Goal: Task Accomplishment & Management: Manage account settings

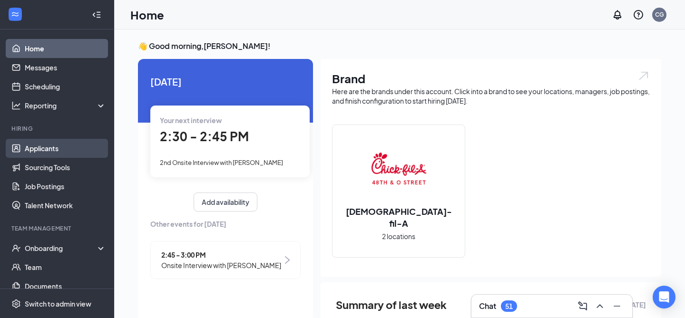
click at [49, 145] on link "Applicants" at bounding box center [65, 148] width 81 height 19
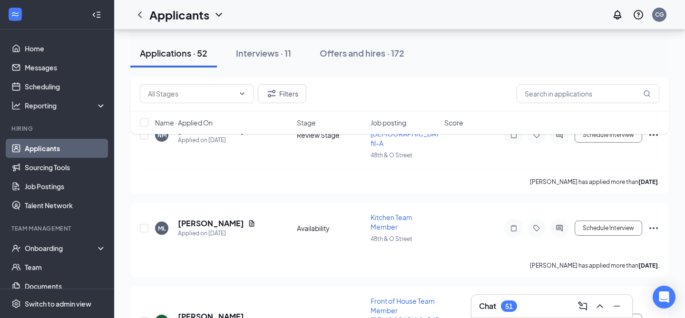
scroll to position [3931, 0]
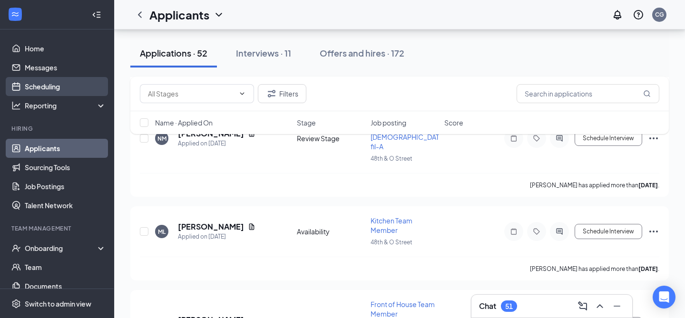
click at [75, 80] on link "Scheduling" at bounding box center [65, 86] width 81 height 19
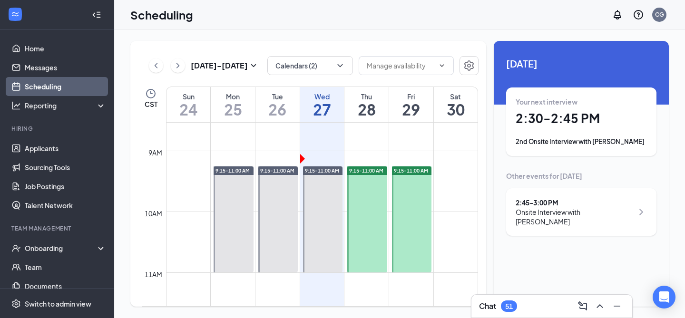
scroll to position [505, 0]
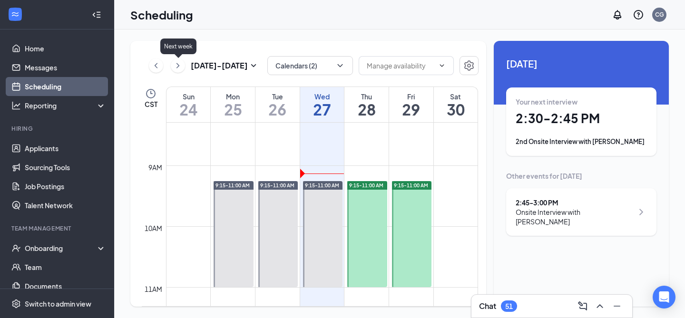
click at [177, 64] on icon "ChevronRight" at bounding box center [178, 65] width 10 height 11
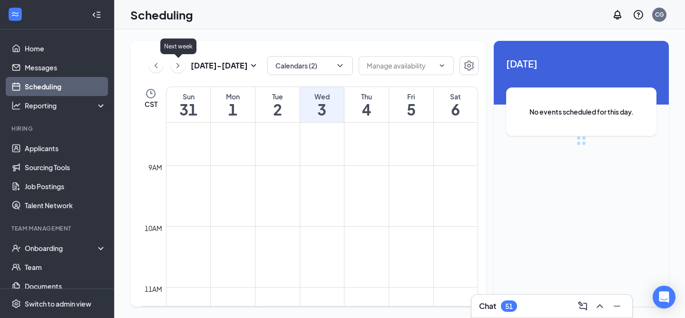
scroll to position [468, 0]
click at [236, 106] on h1 "1" at bounding box center [233, 109] width 44 height 16
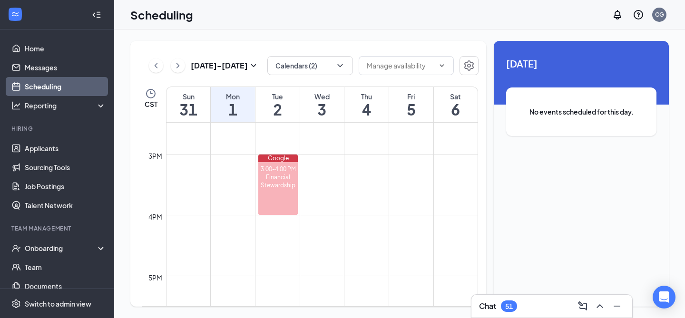
scroll to position [880, 0]
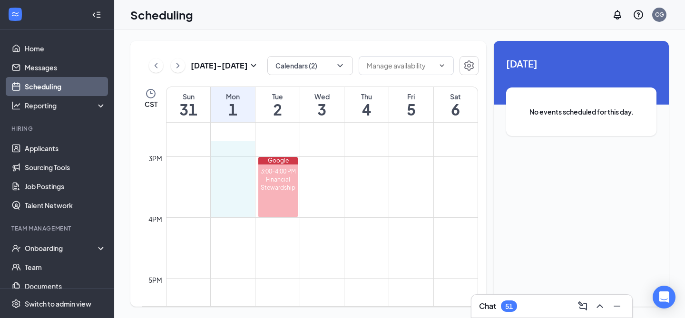
drag, startPoint x: 241, startPoint y: 141, endPoint x: 234, endPoint y: 209, distance: 67.9
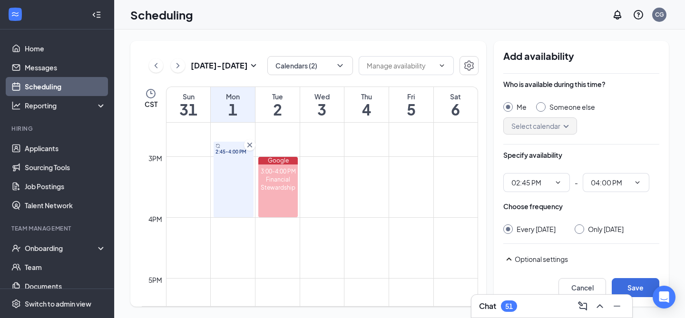
click at [543, 192] on div "Who is available during this time? Me Someone else Select calendar Specify avai…" at bounding box center [581, 255] width 156 height 363
click at [543, 184] on input "02:45 PM" at bounding box center [531, 182] width 39 height 10
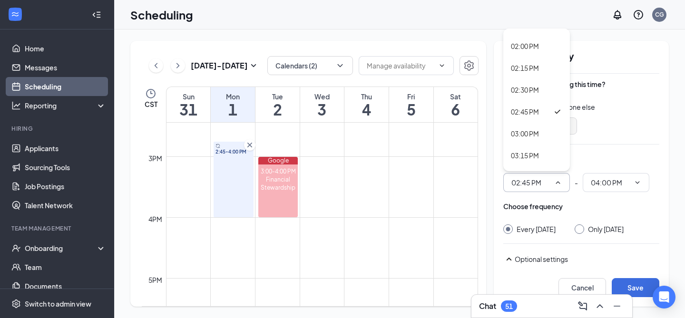
scroll to position [1201, 0]
click at [540, 108] on div "02:30 PM" at bounding box center [536, 108] width 51 height 10
type input "02:30 PM"
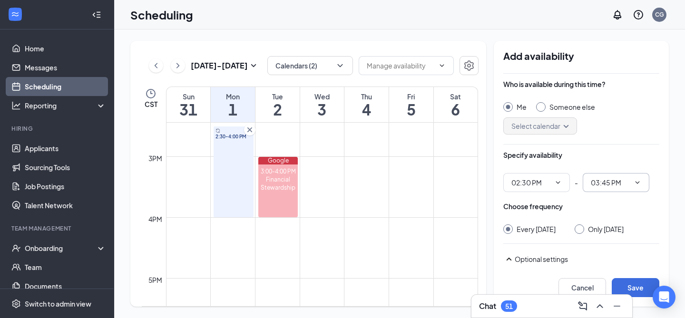
click at [598, 179] on input "03:45 PM" at bounding box center [610, 182] width 39 height 10
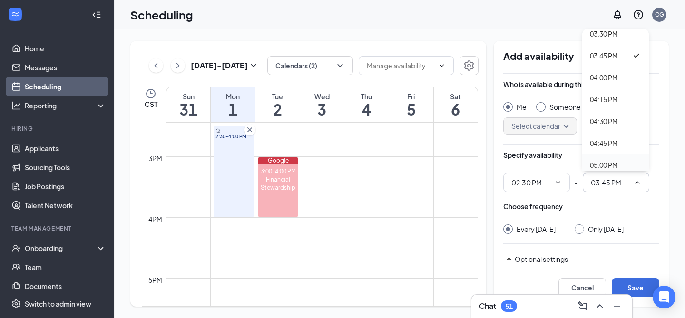
scroll to position [1340, 0]
click at [625, 78] on div "04:00 PM" at bounding box center [615, 79] width 51 height 10
type input "04:00 PM"
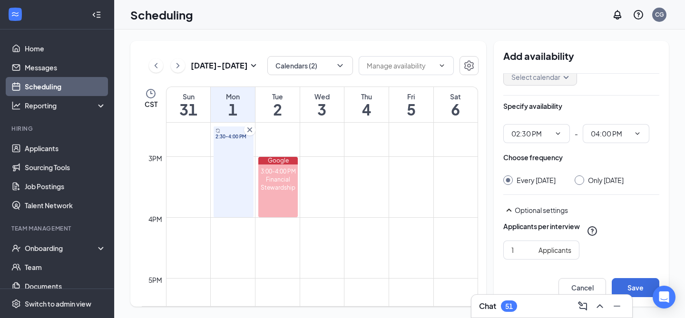
scroll to position [60, 0]
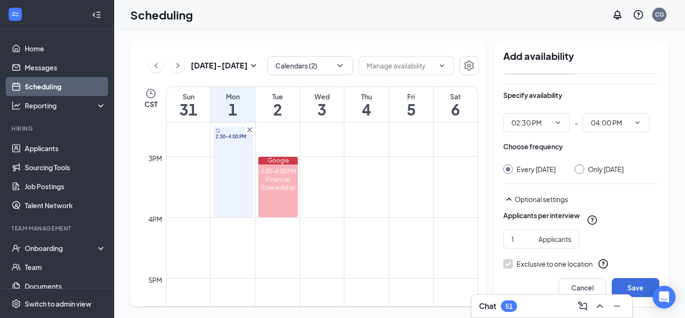
click at [584, 172] on div at bounding box center [580, 170] width 10 height 10
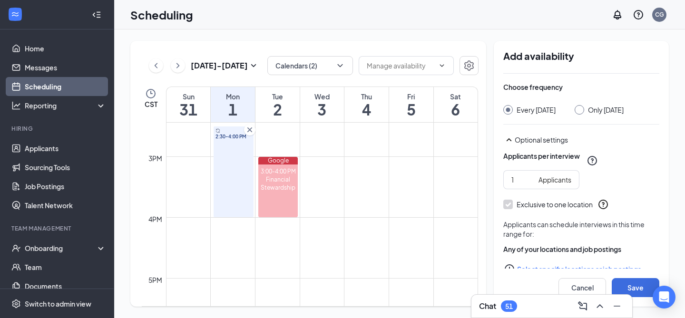
scroll to position [137, 0]
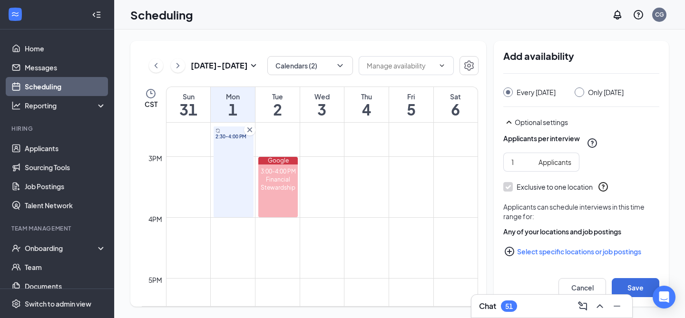
click at [584, 92] on div at bounding box center [580, 93] width 10 height 10
click at [581, 92] on input "Only [DATE]" at bounding box center [578, 91] width 7 height 7
radio input "true"
radio input "false"
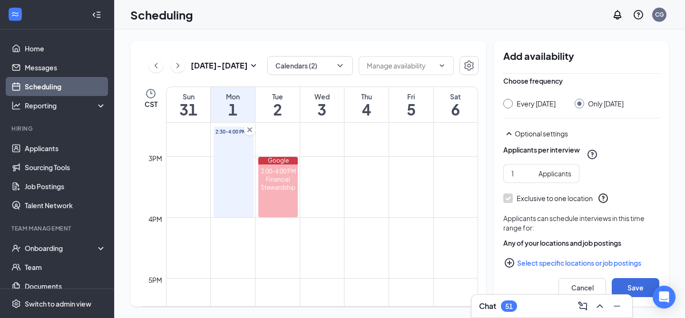
scroll to position [139, 0]
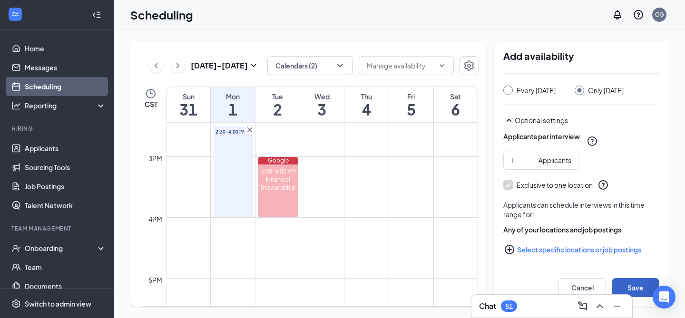
click at [638, 283] on button "Save" at bounding box center [636, 287] width 48 height 19
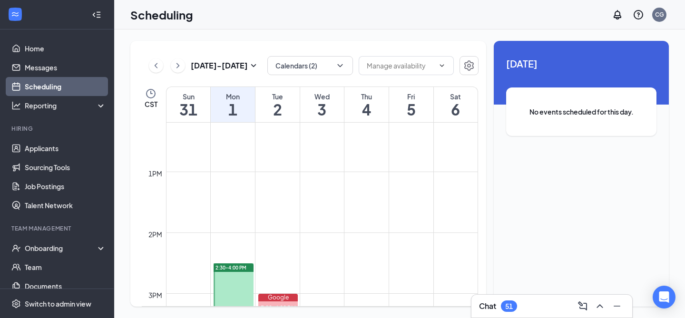
scroll to position [741, 0]
click at [283, 103] on h1 "2" at bounding box center [278, 109] width 44 height 16
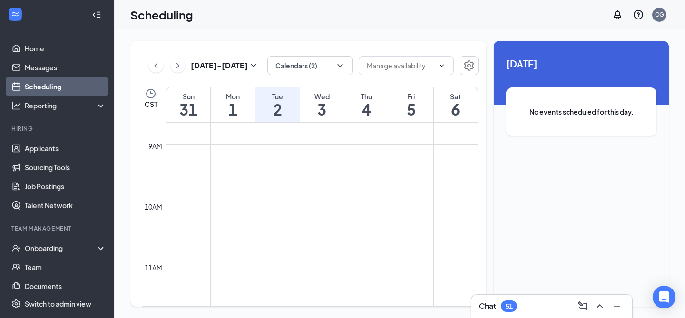
scroll to position [530, 0]
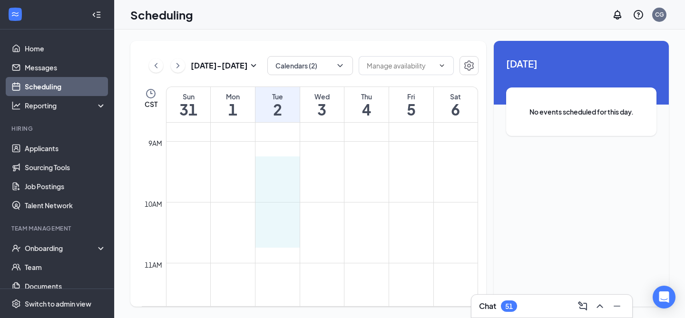
drag, startPoint x: 281, startPoint y: 168, endPoint x: 281, endPoint y: 242, distance: 73.8
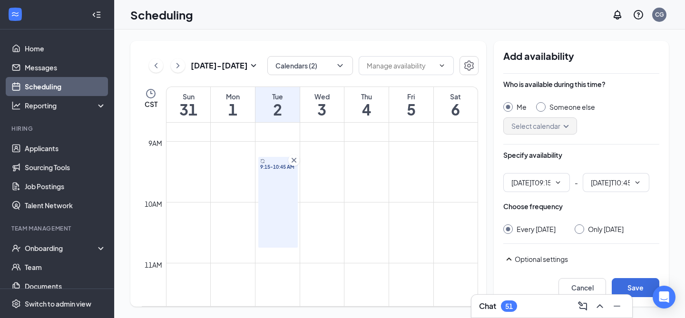
type input "09:15 AM"
type input "10:45 AM"
click at [557, 181] on icon "ChevronDown" at bounding box center [558, 183] width 8 height 8
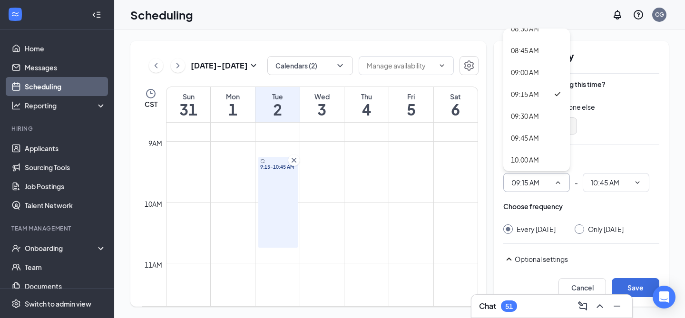
scroll to position [765, 0]
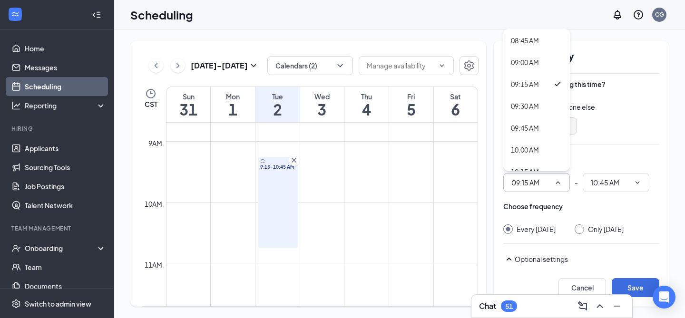
click at [537, 109] on div "09:30 AM" at bounding box center [525, 106] width 28 height 10
type input "09:30 AM"
type input "11:00 AM"
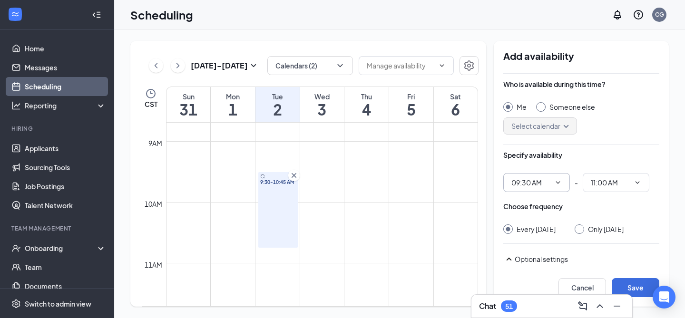
click at [581, 230] on input "Only [DATE]" at bounding box center [578, 228] width 7 height 7
radio input "true"
radio input "false"
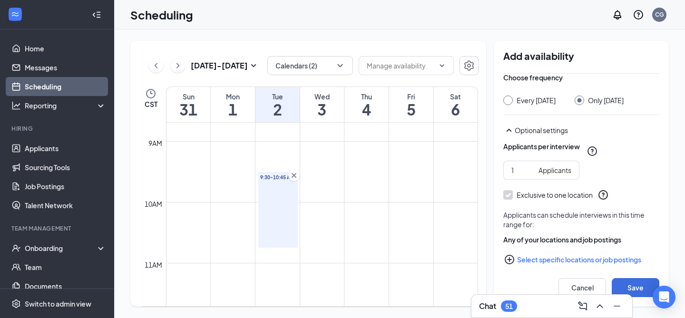
scroll to position [139, 0]
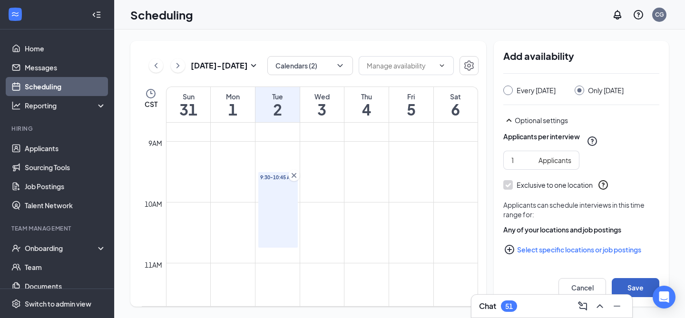
click at [625, 287] on button "Save" at bounding box center [636, 287] width 48 height 19
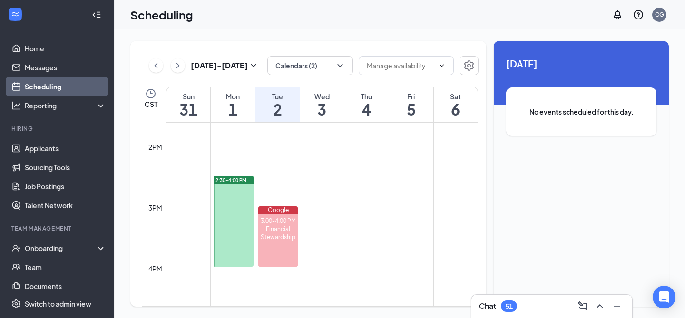
scroll to position [845, 0]
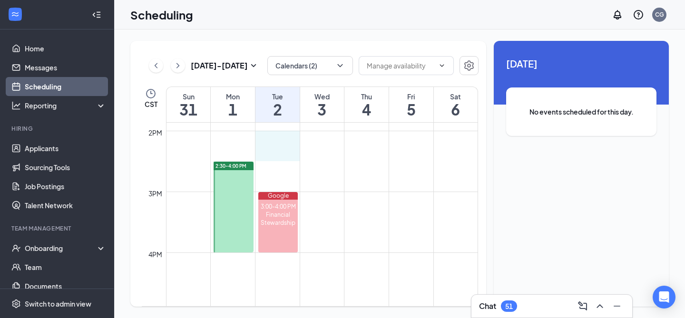
drag, startPoint x: 276, startPoint y: 156, endPoint x: 283, endPoint y: 146, distance: 12.0
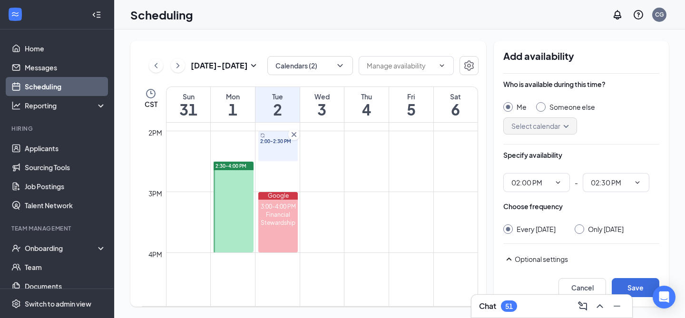
type input "02:00 PM"
type input "02:30 PM"
click at [295, 131] on icon "Cross" at bounding box center [294, 135] width 10 height 10
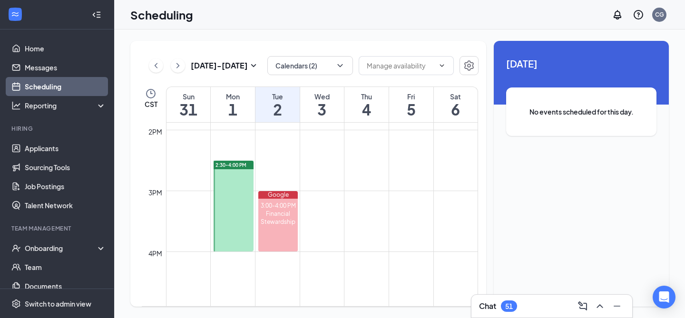
scroll to position [847, 0]
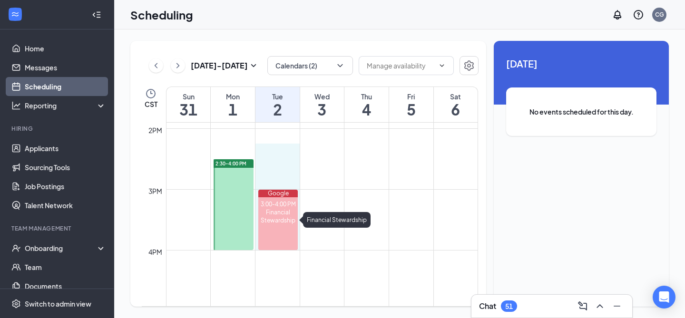
drag, startPoint x: 276, startPoint y: 153, endPoint x: 277, endPoint y: 250, distance: 96.6
click at [277, 250] on div "12am 1am 2am 3am 4am 5am 6am 7am 8am 9am 10am 11am 12pm 1pm 2pm 3pm 4pm 5pm 6pm…" at bounding box center [310, 7] width 336 height 1462
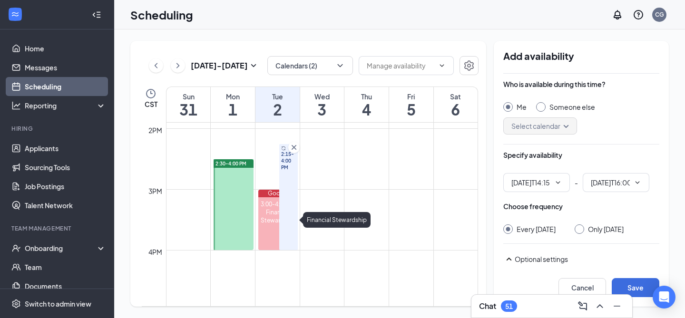
type input "02:15 PM"
type input "04:00 PM"
click at [533, 182] on input "02:15 PM" at bounding box center [531, 182] width 39 height 10
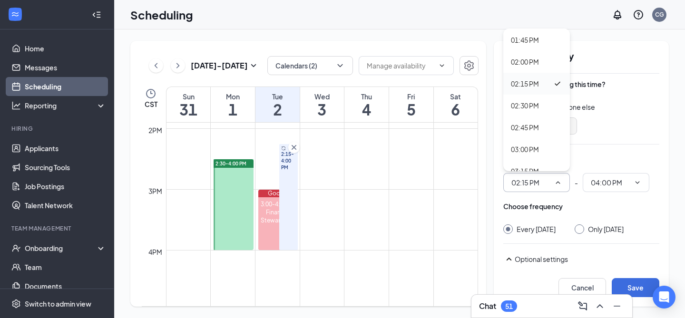
scroll to position [1204, 0]
click at [529, 105] on div "02:30 PM" at bounding box center [525, 104] width 28 height 10
type input "02:30 PM"
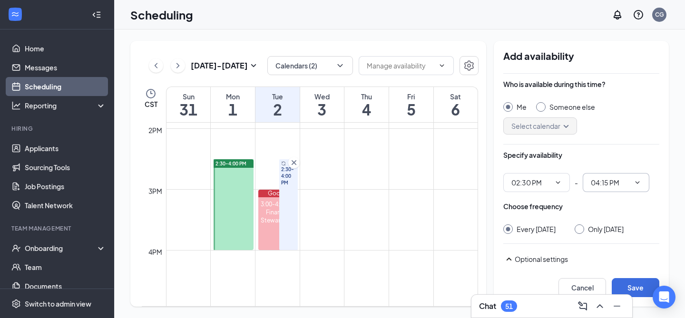
click at [616, 180] on input "04:15 PM" at bounding box center [610, 182] width 39 height 10
click at [615, 128] on div "04:00 PM" at bounding box center [604, 125] width 28 height 10
type input "04:00 PM"
click at [581, 231] on input "Only [DATE]" at bounding box center [578, 228] width 7 height 7
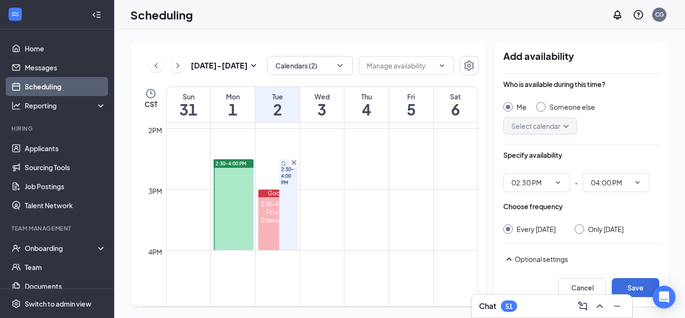
radio input "true"
radio input "false"
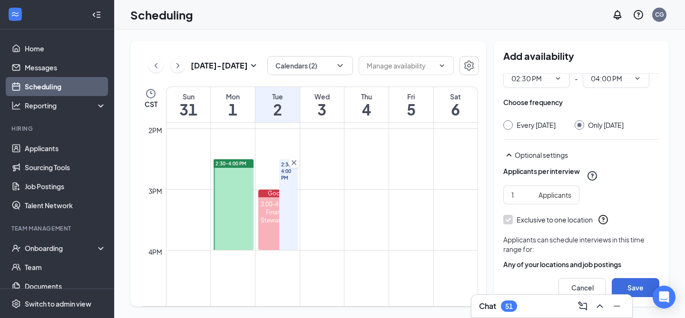
scroll to position [139, 0]
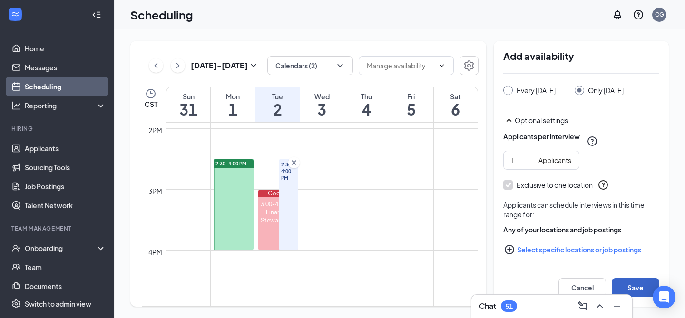
click at [628, 282] on button "Save" at bounding box center [636, 287] width 48 height 19
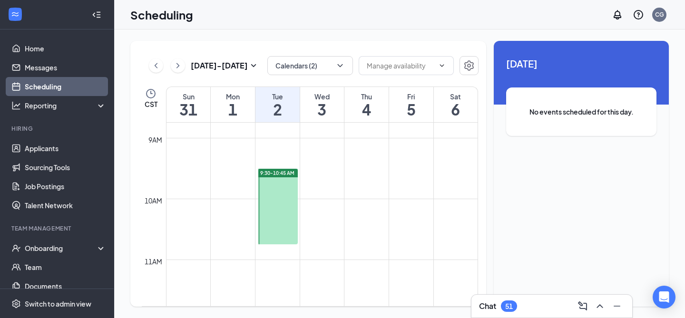
scroll to position [533, 0]
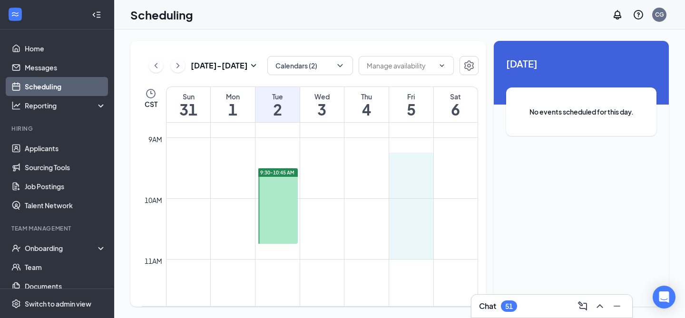
drag, startPoint x: 412, startPoint y: 165, endPoint x: 412, endPoint y: 251, distance: 86.1
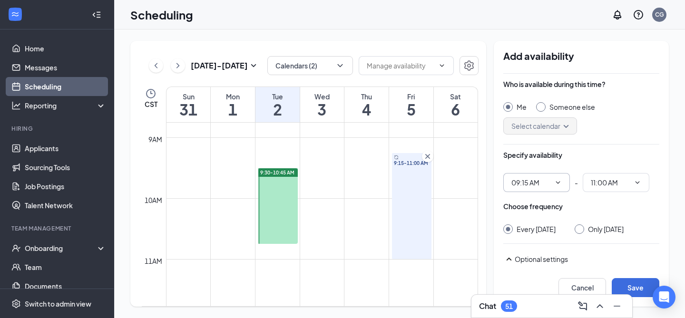
click at [532, 187] on input "09:15 AM" at bounding box center [531, 182] width 39 height 10
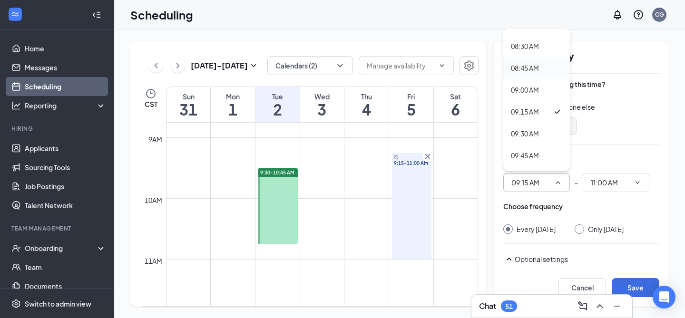
scroll to position [739, 0]
click at [530, 131] on div "09:30 AM" at bounding box center [525, 132] width 28 height 10
type input "09:30 AM"
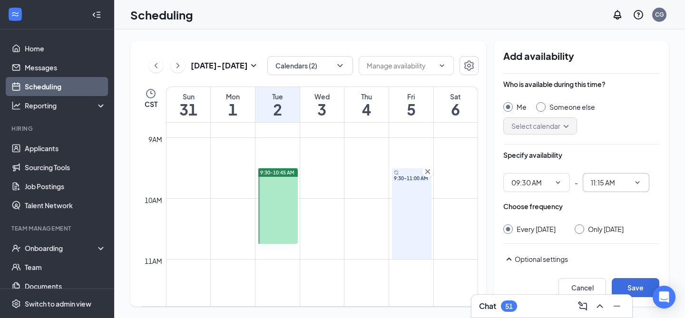
click at [608, 187] on input "11:15 AM" at bounding box center [610, 182] width 39 height 10
click at [626, 42] on div "11:00 AM" at bounding box center [615, 32] width 67 height 22
type input "11:00 AM"
click at [581, 227] on div at bounding box center [580, 230] width 10 height 10
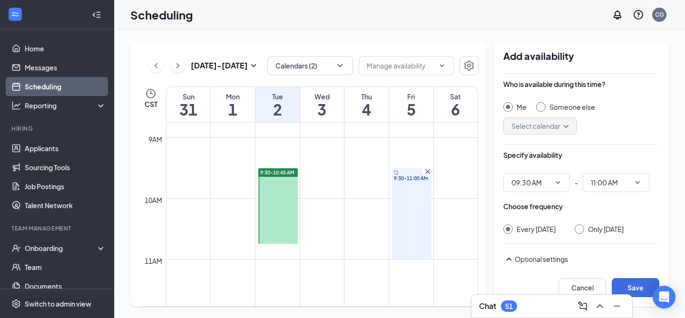
click at [579, 229] on input "Only [DATE]" at bounding box center [578, 228] width 7 height 7
radio input "true"
radio input "false"
click at [634, 283] on button "Save" at bounding box center [636, 287] width 48 height 19
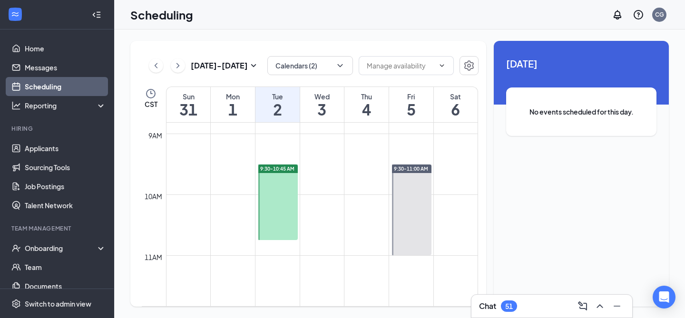
scroll to position [545, 0]
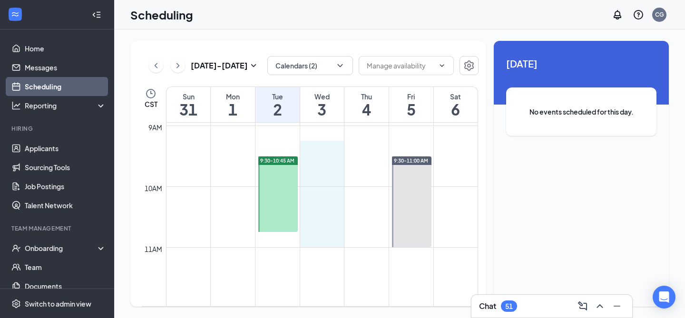
drag, startPoint x: 323, startPoint y: 155, endPoint x: 325, endPoint y: 247, distance: 91.9
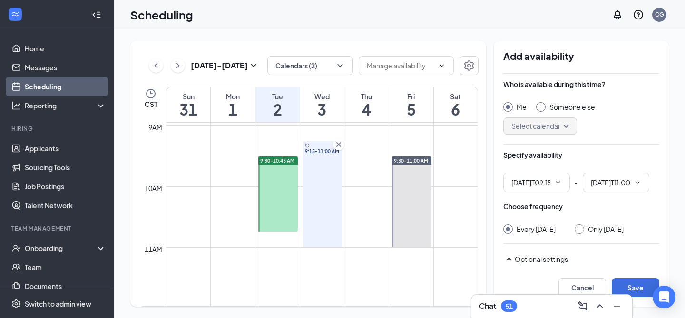
type input "09:15 AM"
type input "11:00 AM"
click at [522, 182] on input "09:15 AM" at bounding box center [531, 182] width 39 height 10
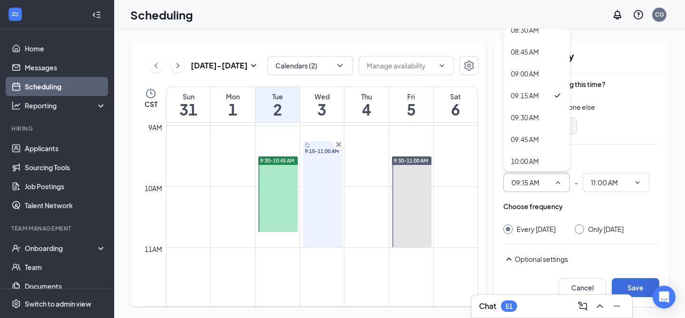
scroll to position [754, 0]
click at [536, 121] on div "09:30 AM" at bounding box center [525, 117] width 28 height 10
type input "09:30 AM"
type input "11:15 AM"
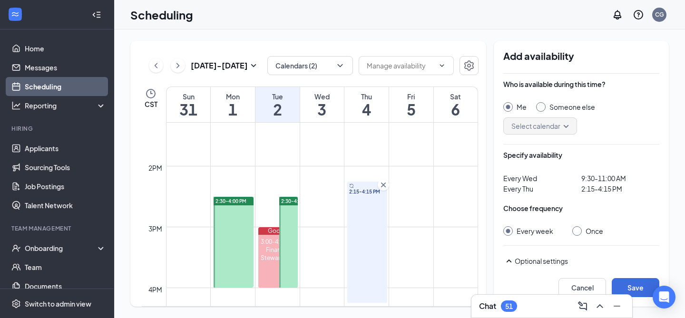
scroll to position [812, 0]
click at [364, 196] on div "2:15-4:15 PM" at bounding box center [366, 239] width 39 height 121
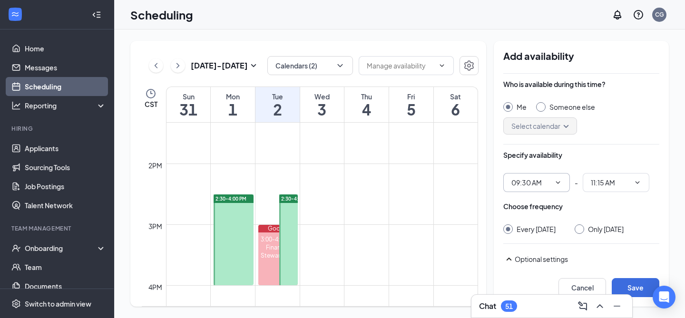
click at [551, 184] on span "09:30 AM" at bounding box center [536, 182] width 67 height 19
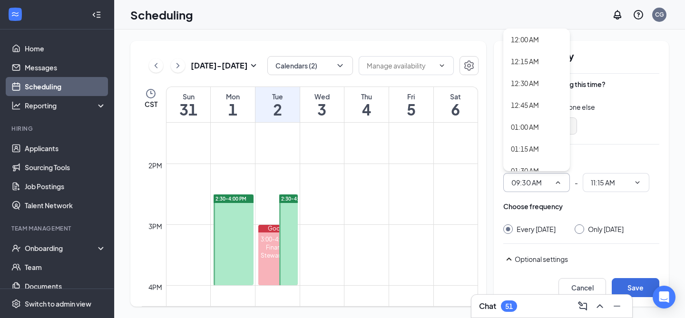
click at [399, 172] on td at bounding box center [322, 171] width 312 height 15
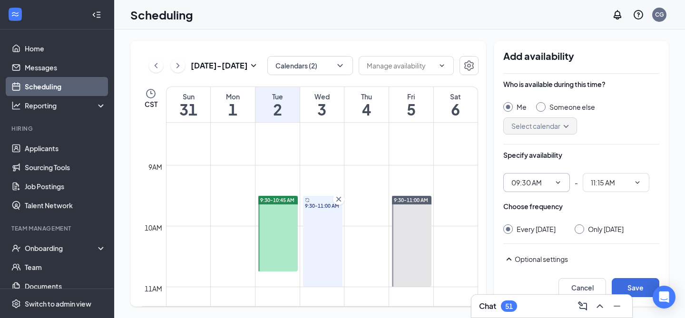
scroll to position [513, 0]
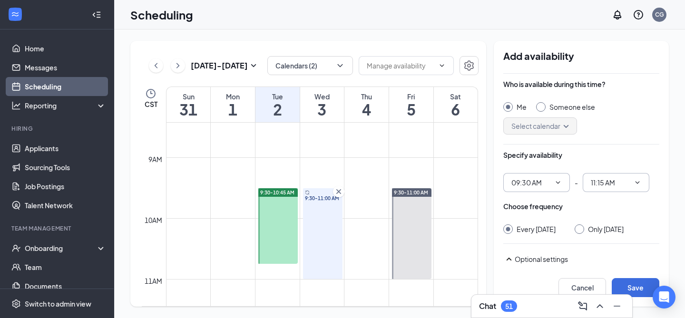
click at [608, 187] on input "11:15 AM" at bounding box center [610, 182] width 39 height 10
click at [621, 68] on div "11:00 AM" at bounding box center [615, 68] width 51 height 10
type input "11:00 AM"
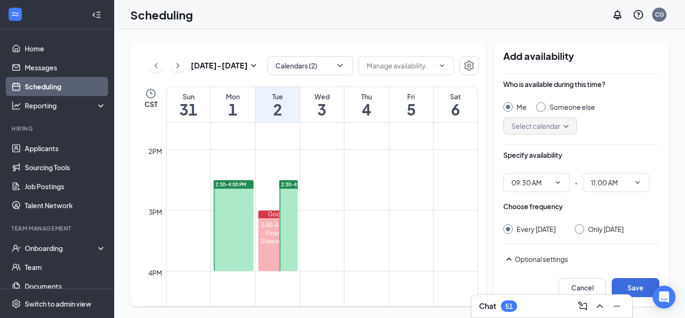
scroll to position [831, 0]
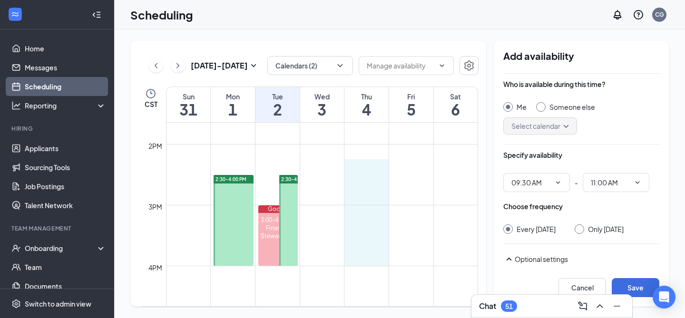
drag, startPoint x: 367, startPoint y: 173, endPoint x: 364, endPoint y: 257, distance: 84.7
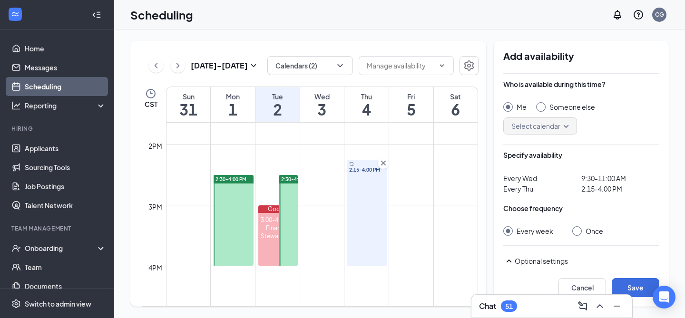
click at [577, 233] on input "Once" at bounding box center [575, 230] width 7 height 7
radio input "true"
radio input "false"
click at [360, 163] on span "2:15-4:00 PM" at bounding box center [367, 165] width 36 height 7
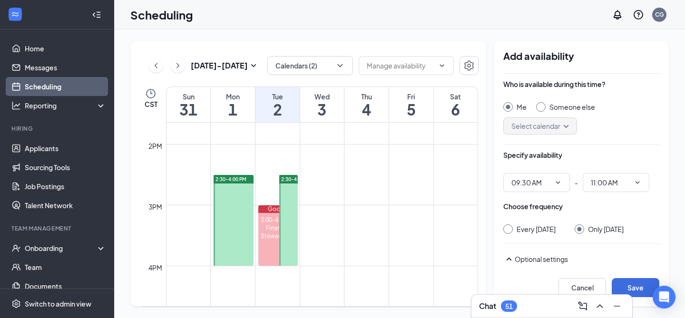
click at [374, 103] on h1 "4" at bounding box center [367, 109] width 44 height 16
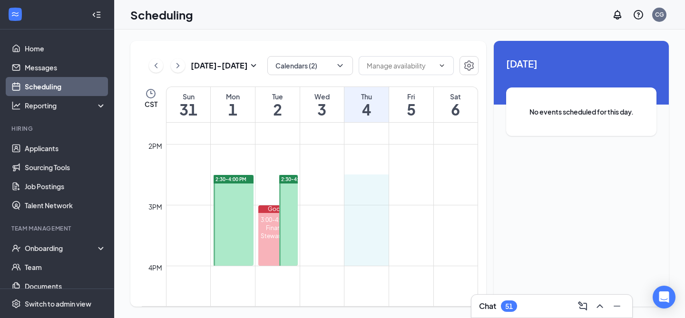
drag, startPoint x: 369, startPoint y: 176, endPoint x: 369, endPoint y: 265, distance: 89.5
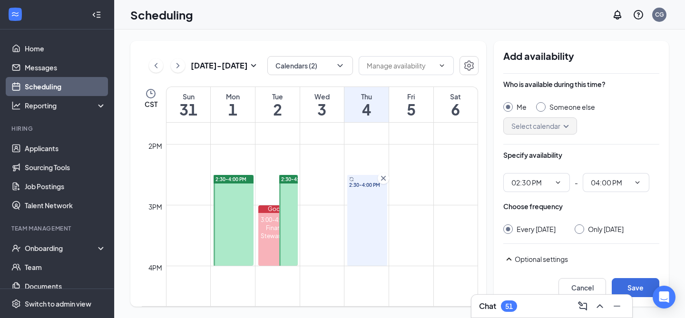
type input "02:30 PM"
type input "04:00 PM"
click at [581, 229] on input "Only [DATE]" at bounding box center [578, 228] width 7 height 7
radio input "true"
radio input "false"
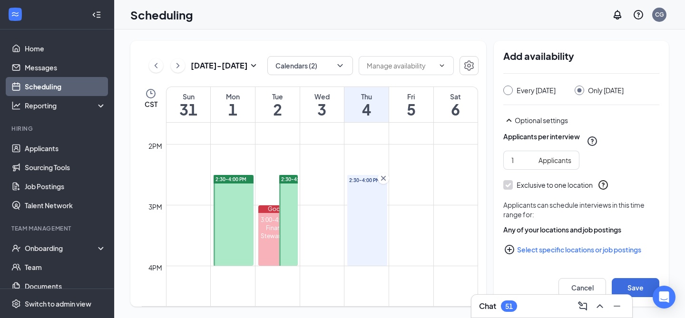
scroll to position [148, 0]
click at [631, 286] on button "Save" at bounding box center [636, 287] width 48 height 19
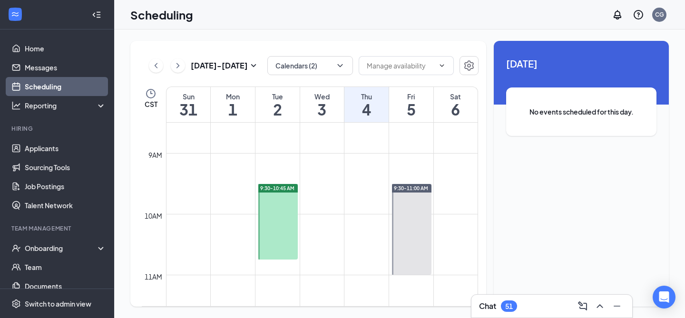
scroll to position [520, 0]
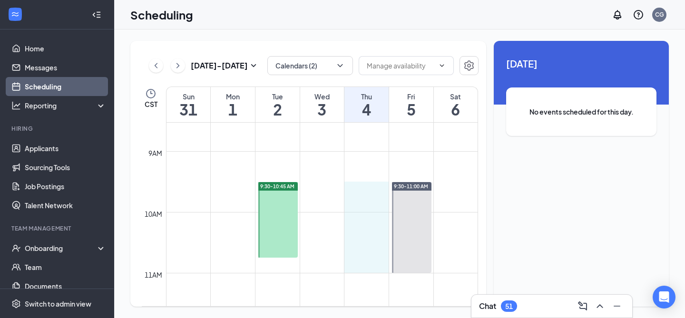
drag, startPoint x: 364, startPoint y: 183, endPoint x: 365, endPoint y: 258, distance: 75.2
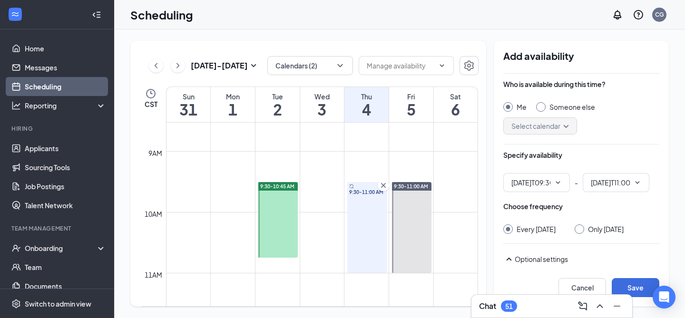
type input "09:30 AM"
type input "11:00 AM"
click at [581, 229] on input "Only [DATE]" at bounding box center [578, 228] width 7 height 7
radio input "true"
radio input "false"
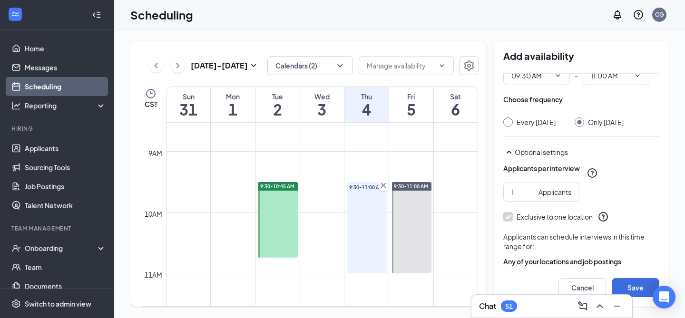
scroll to position [148, 0]
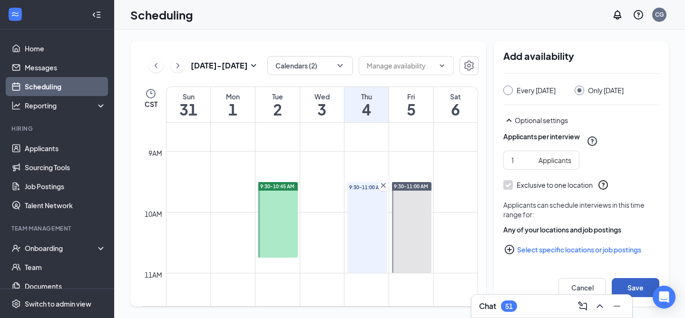
click at [638, 282] on button "Save" at bounding box center [636, 287] width 48 height 19
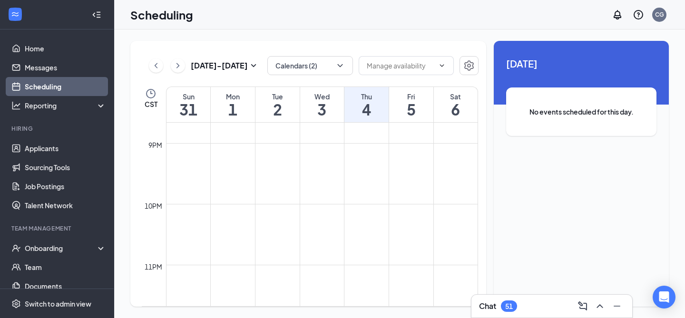
scroll to position [1278, 0]
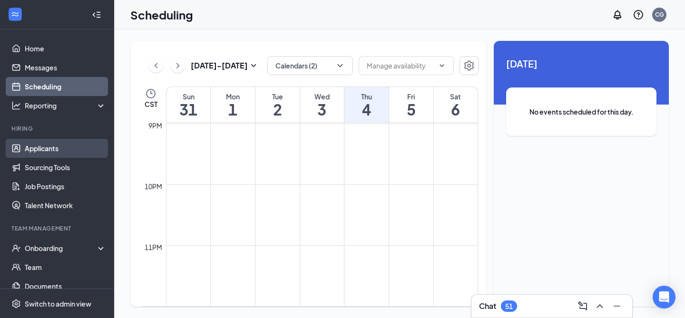
click at [79, 144] on link "Applicants" at bounding box center [65, 148] width 81 height 19
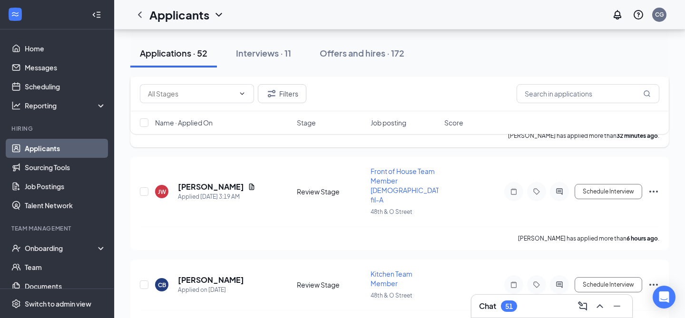
scroll to position [128, 0]
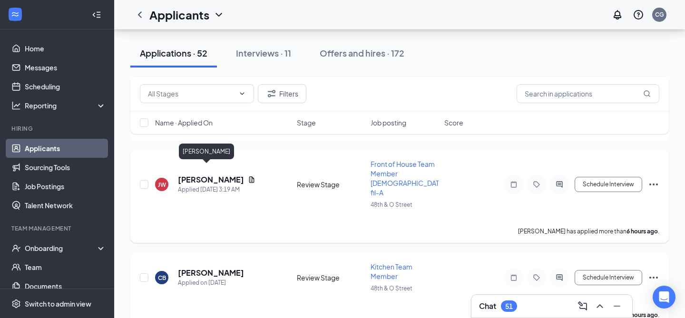
click at [205, 175] on h5 "[PERSON_NAME]" at bounding box center [211, 180] width 66 height 10
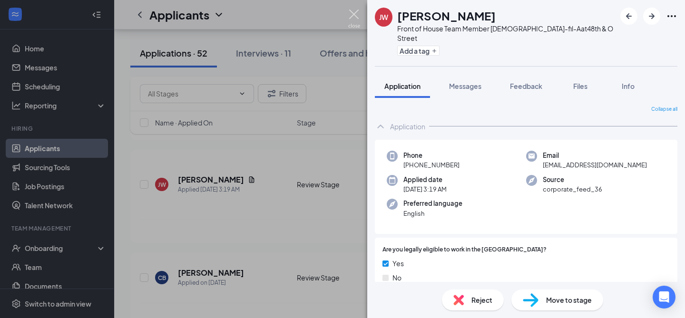
click at [353, 13] on img at bounding box center [354, 19] width 12 height 19
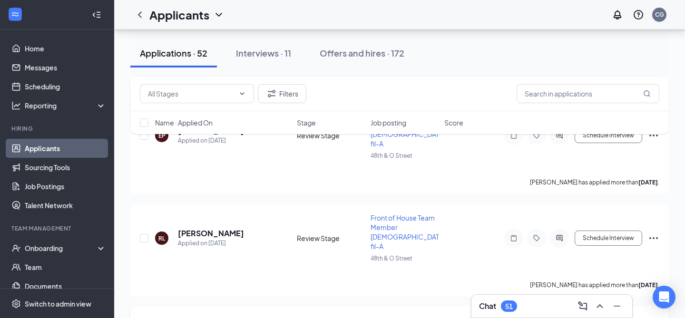
scroll to position [3715, 0]
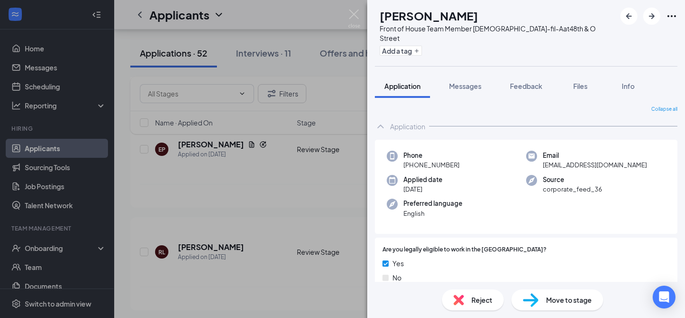
click at [541, 306] on div "Move to stage" at bounding box center [558, 300] width 92 height 21
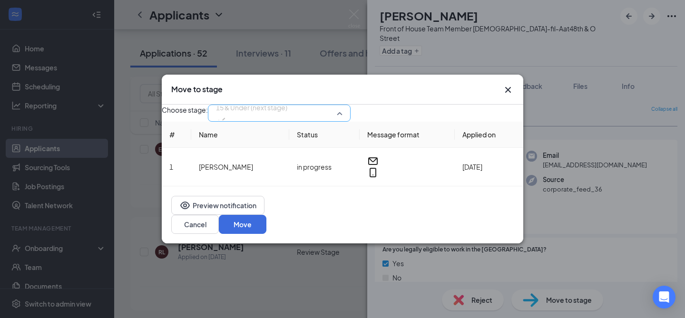
click at [351, 121] on div "15 & Under (next stage) 3700190 3703365 3700195 Application Availability Review…" at bounding box center [279, 113] width 143 height 17
click at [506, 87] on icon "Cross" at bounding box center [507, 89] width 11 height 11
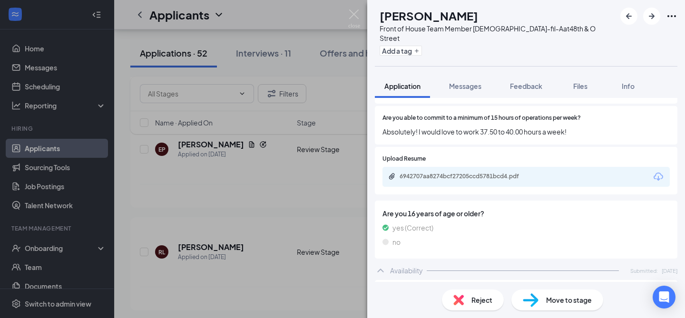
scroll to position [626, 0]
click at [356, 13] on img at bounding box center [354, 19] width 12 height 19
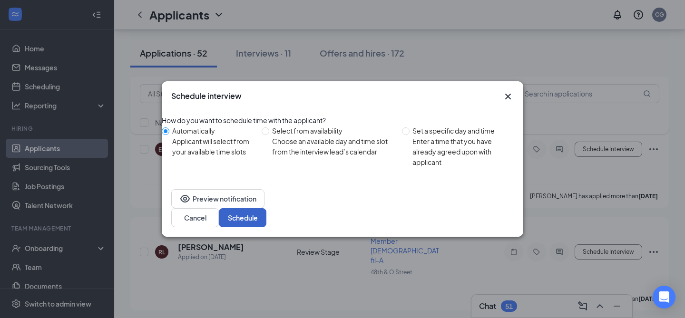
click at [266, 212] on button "Schedule" at bounding box center [243, 217] width 48 height 19
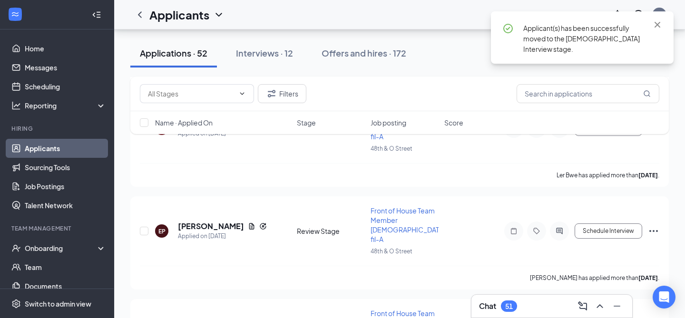
scroll to position [3634, 0]
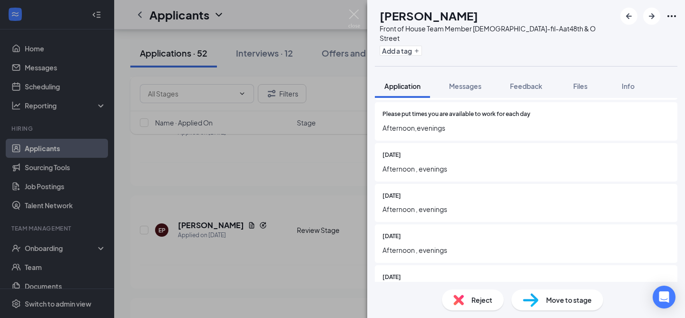
scroll to position [929, 0]
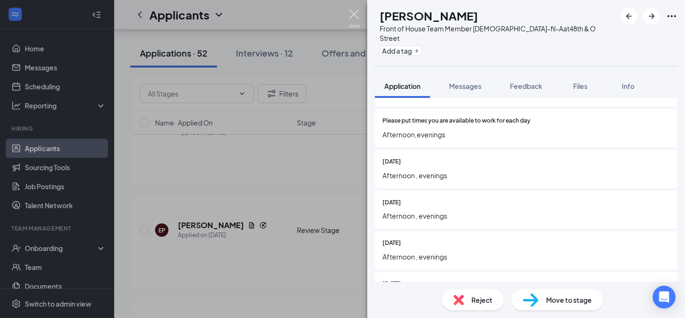
click at [359, 17] on img at bounding box center [354, 19] width 12 height 19
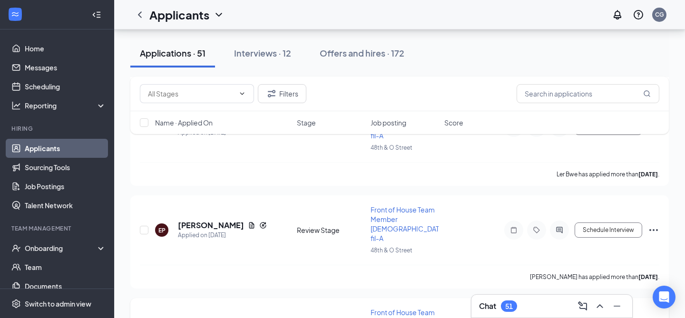
scroll to position [3547, 0]
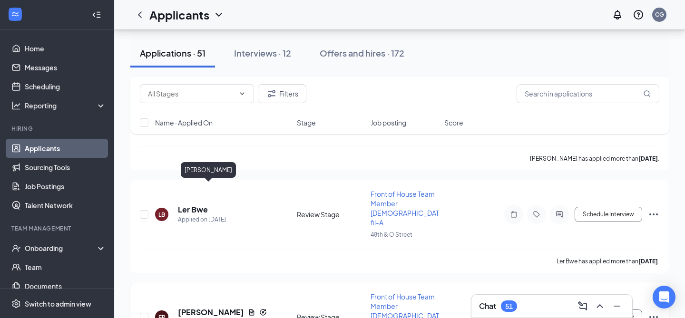
click at [210, 307] on h5 "[PERSON_NAME]" at bounding box center [211, 312] width 66 height 10
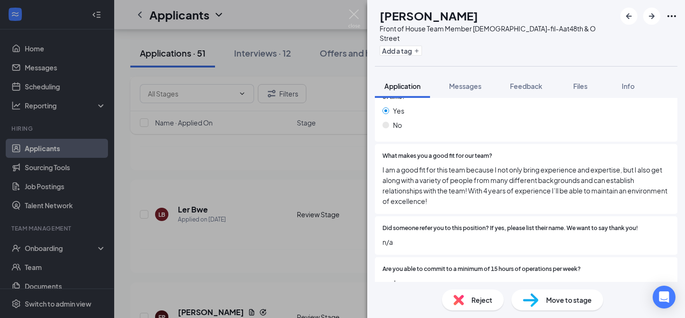
scroll to position [368, 0]
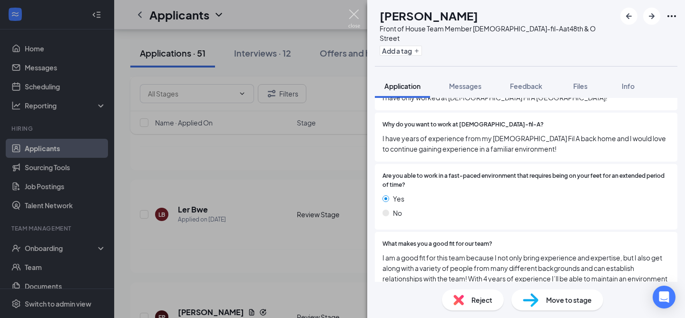
click at [354, 12] on img at bounding box center [354, 19] width 12 height 19
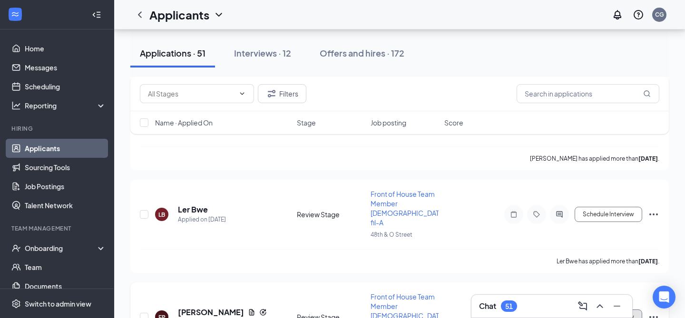
click at [596, 310] on button "Schedule Interview" at bounding box center [609, 317] width 68 height 15
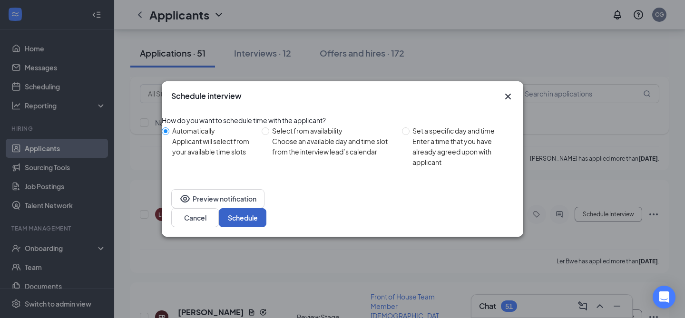
click at [266, 216] on button "Schedule" at bounding box center [243, 217] width 48 height 19
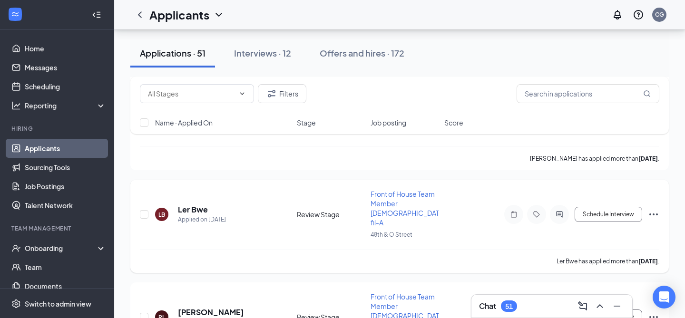
scroll to position [3477, 0]
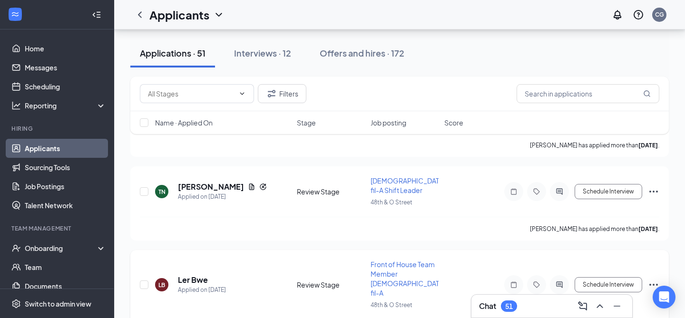
click at [195, 275] on h5 "Ler Bwe" at bounding box center [193, 280] width 30 height 10
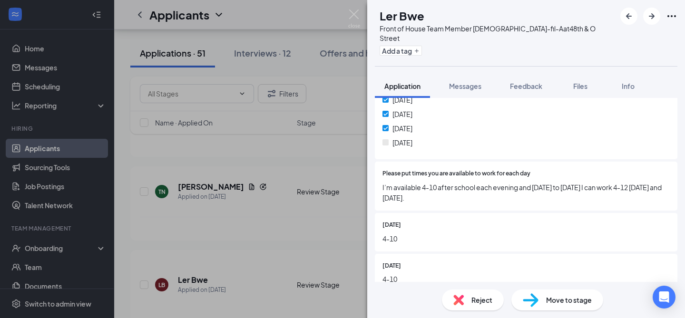
scroll to position [917, 0]
click at [356, 14] on img at bounding box center [354, 19] width 12 height 19
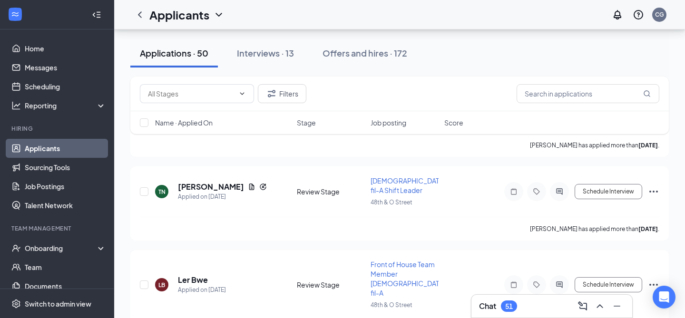
scroll to position [3383, 0]
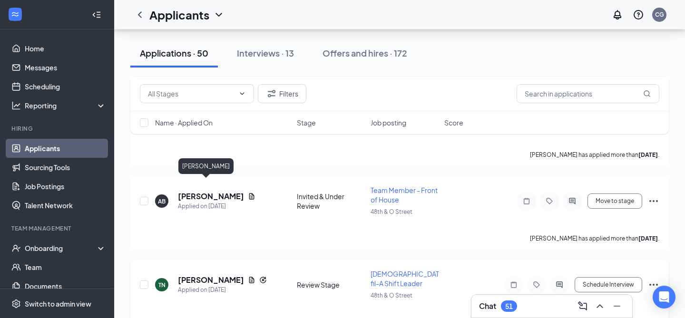
click at [193, 275] on h5 "[PERSON_NAME]" at bounding box center [211, 280] width 66 height 10
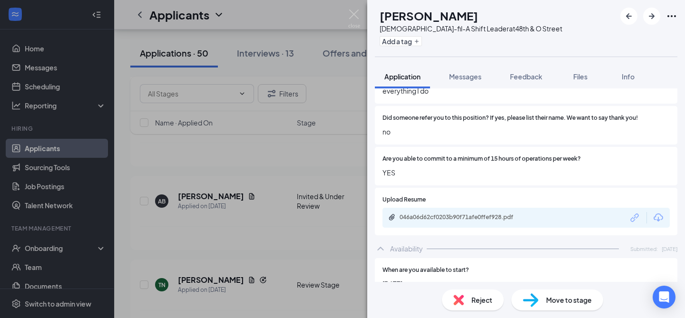
scroll to position [520, 0]
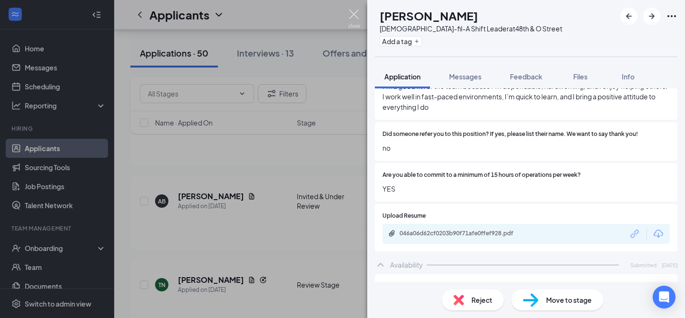
click at [354, 13] on img at bounding box center [354, 19] width 12 height 19
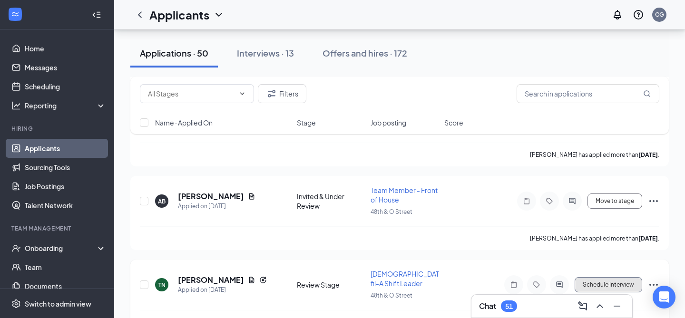
click at [600, 277] on button "Schedule Interview" at bounding box center [609, 284] width 68 height 15
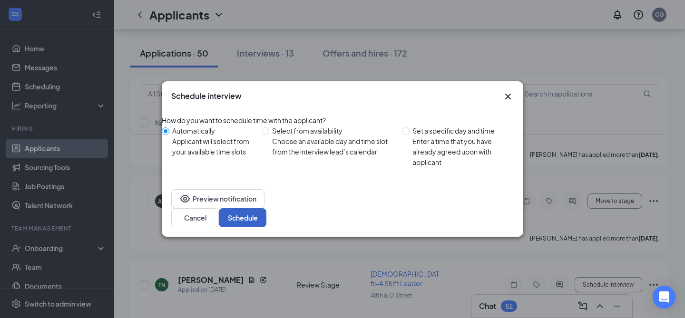
click at [266, 216] on button "Schedule" at bounding box center [243, 217] width 48 height 19
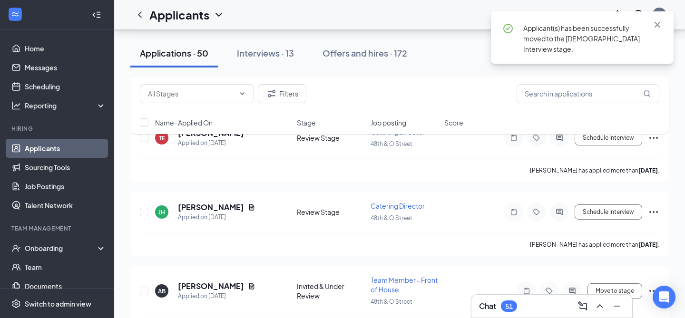
scroll to position [3291, 0]
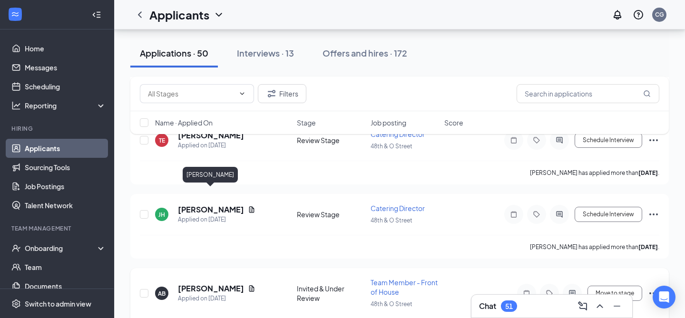
click at [224, 284] on h5 "[PERSON_NAME]" at bounding box center [211, 289] width 66 height 10
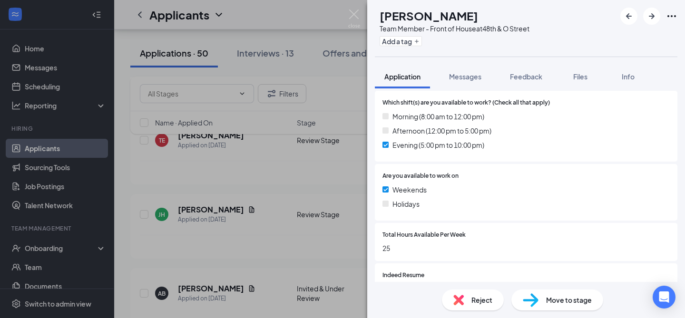
scroll to position [393, 0]
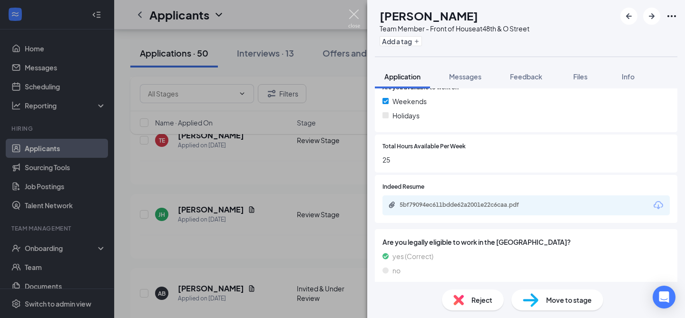
click at [356, 12] on img at bounding box center [354, 19] width 12 height 19
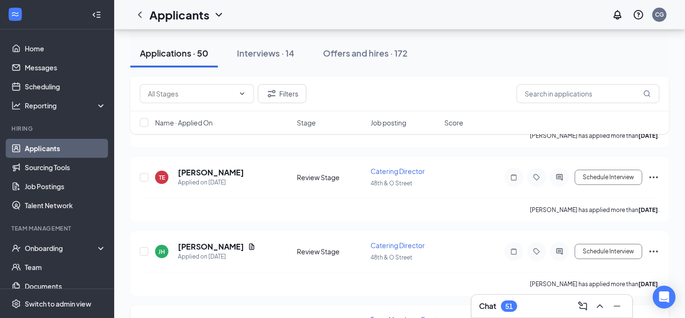
scroll to position [3251, 0]
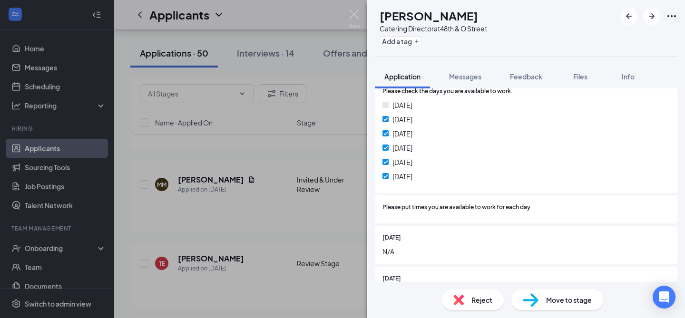
scroll to position [886, 0]
click at [355, 18] on img at bounding box center [354, 19] width 12 height 19
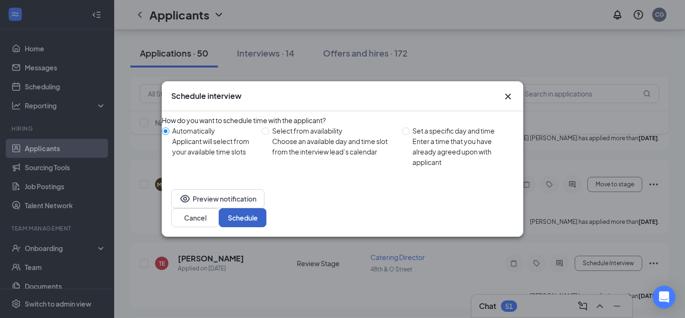
click at [266, 220] on button "Schedule" at bounding box center [243, 217] width 48 height 19
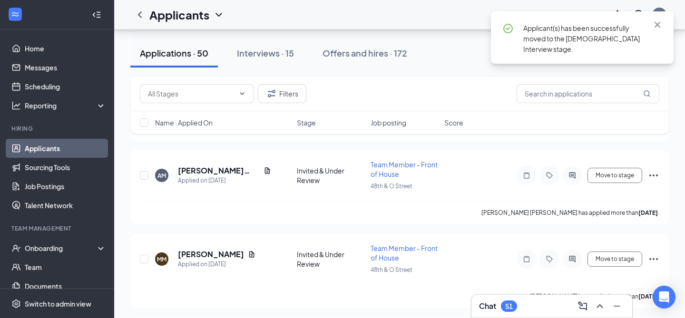
scroll to position [3172, 0]
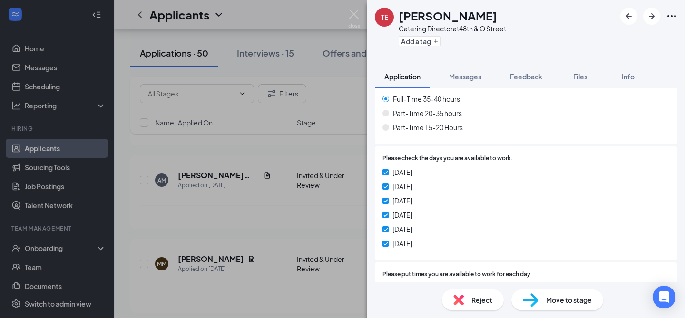
scroll to position [745, 0]
click at [352, 17] on img at bounding box center [354, 19] width 12 height 19
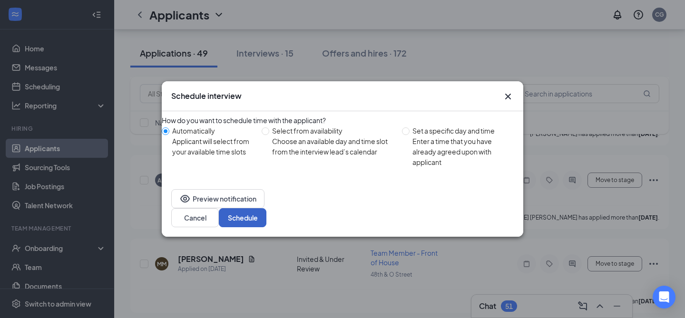
click at [266, 213] on button "Schedule" at bounding box center [243, 217] width 48 height 19
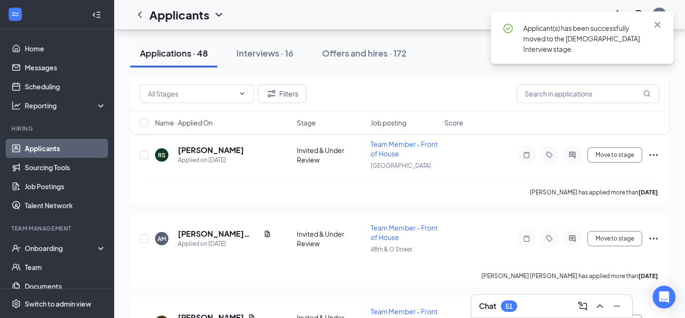
scroll to position [3109, 0]
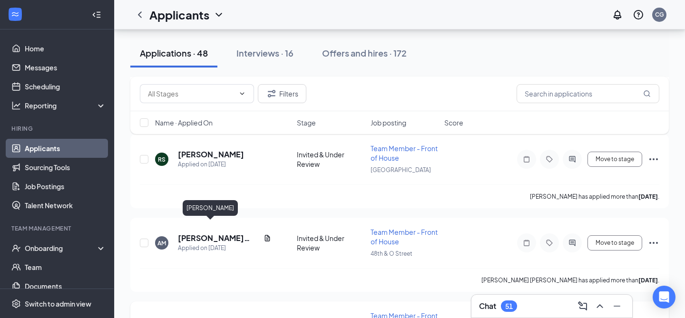
click at [222, 317] on h5 "[PERSON_NAME]" at bounding box center [211, 322] width 66 height 10
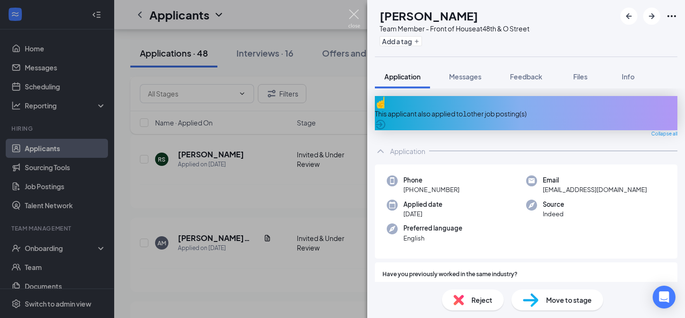
click at [355, 18] on img at bounding box center [354, 19] width 12 height 19
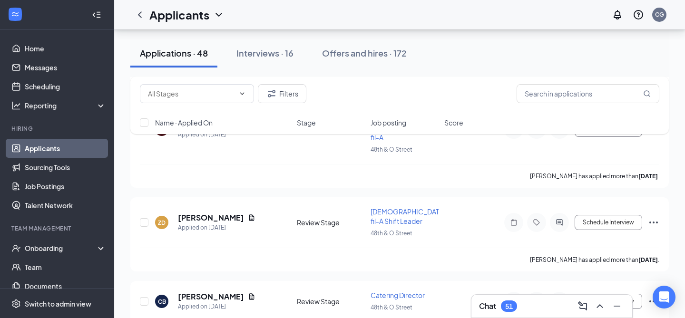
scroll to position [2885, 0]
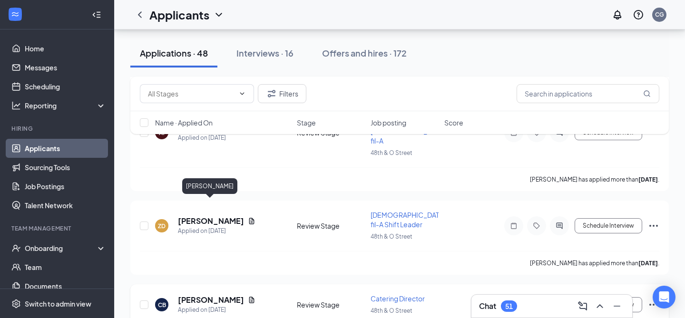
click at [217, 295] on h5 "[PERSON_NAME]" at bounding box center [211, 300] width 66 height 10
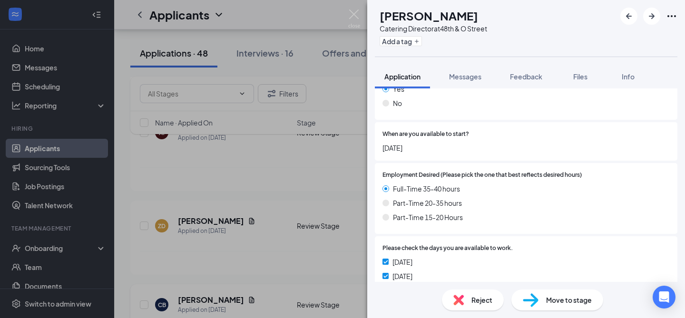
scroll to position [760, 0]
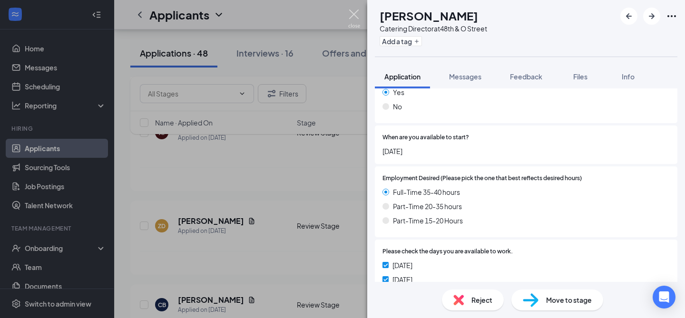
click at [353, 15] on img at bounding box center [354, 19] width 12 height 19
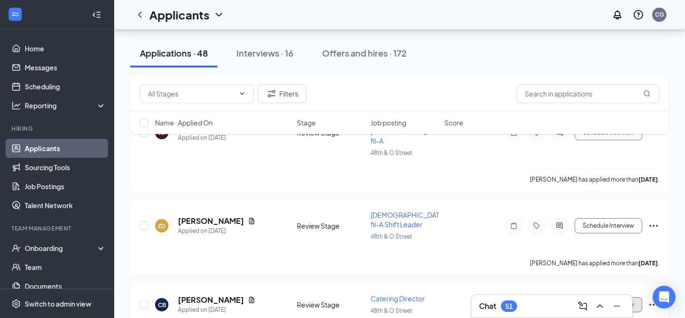
click at [591, 297] on button "Schedule Interview" at bounding box center [609, 304] width 68 height 15
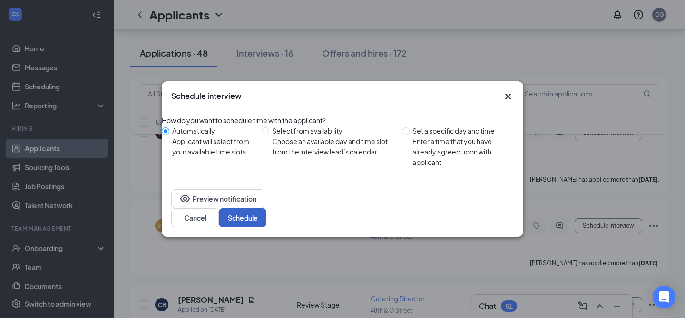
click at [266, 212] on button "Schedule" at bounding box center [243, 217] width 48 height 19
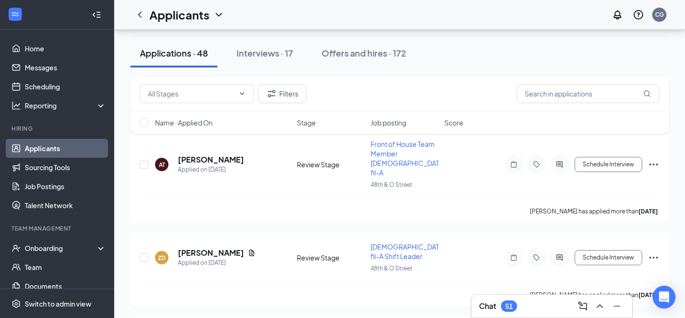
scroll to position [2808, 0]
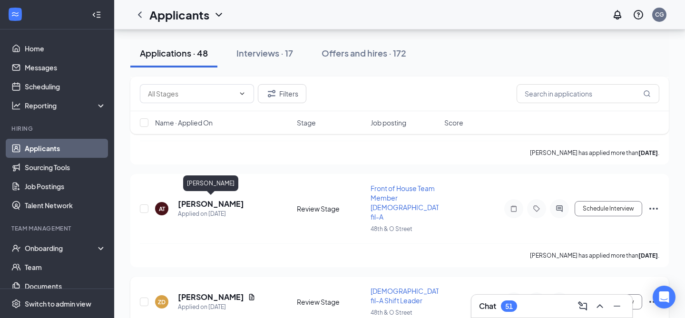
click at [232, 292] on h5 "[PERSON_NAME]" at bounding box center [211, 297] width 66 height 10
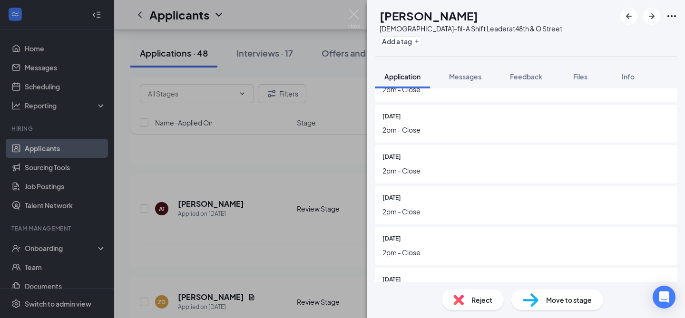
scroll to position [965, 0]
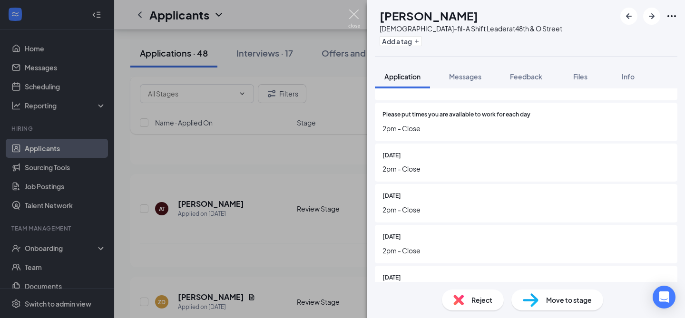
click at [354, 14] on img at bounding box center [354, 19] width 12 height 19
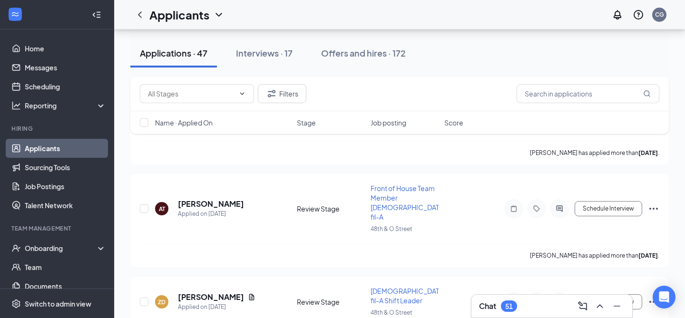
scroll to position [2706, 0]
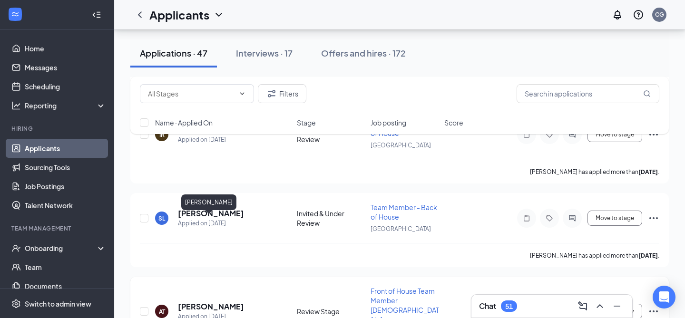
click at [216, 302] on h5 "[PERSON_NAME]" at bounding box center [211, 307] width 66 height 10
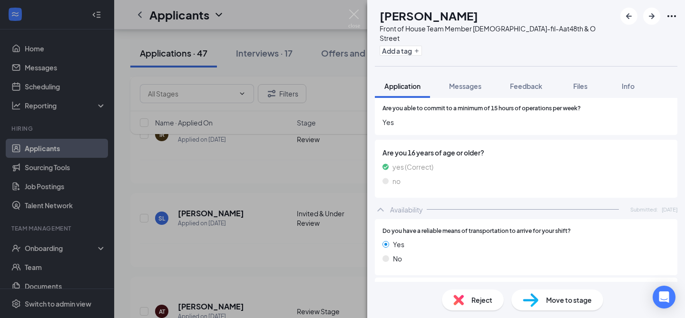
scroll to position [1044, 0]
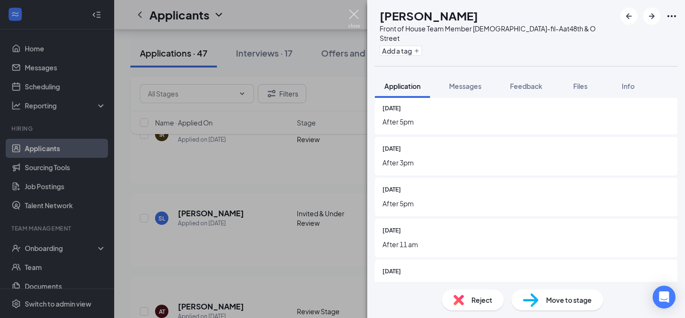
click at [357, 14] on img at bounding box center [354, 19] width 12 height 19
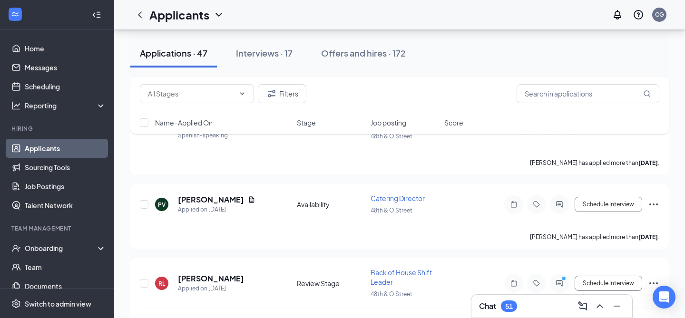
scroll to position [2304, 0]
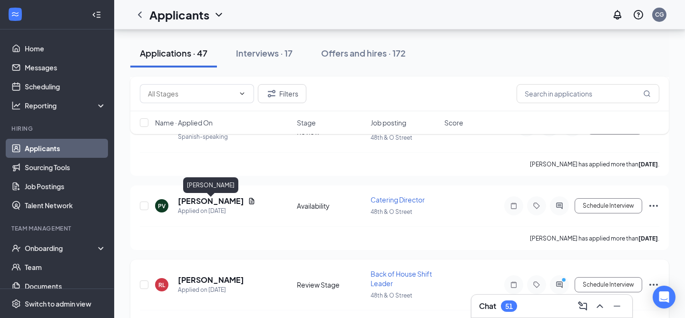
click at [218, 275] on h5 "[PERSON_NAME]" at bounding box center [211, 280] width 66 height 10
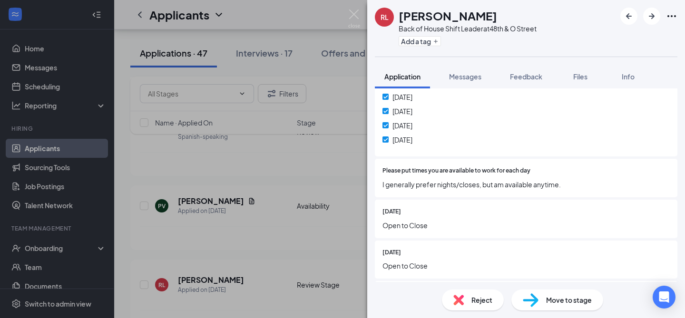
scroll to position [976, 0]
click at [355, 15] on img at bounding box center [354, 19] width 12 height 19
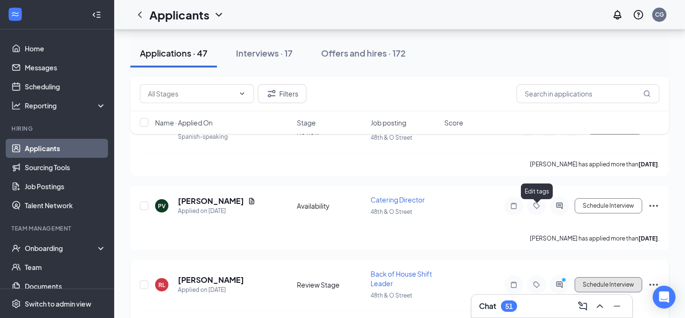
click at [599, 277] on button "Schedule Interview" at bounding box center [609, 284] width 68 height 15
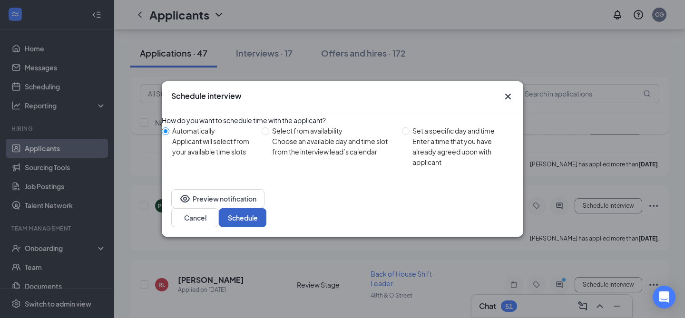
click at [266, 219] on button "Schedule" at bounding box center [243, 217] width 48 height 19
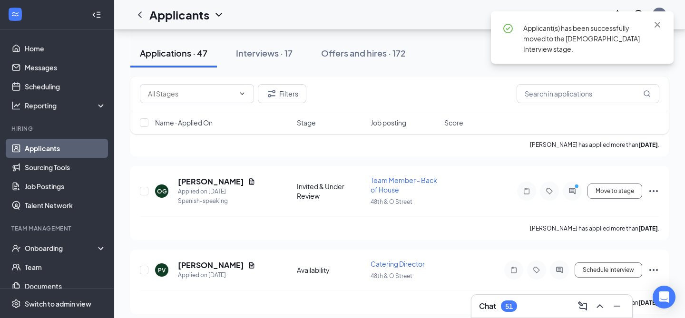
scroll to position [2233, 0]
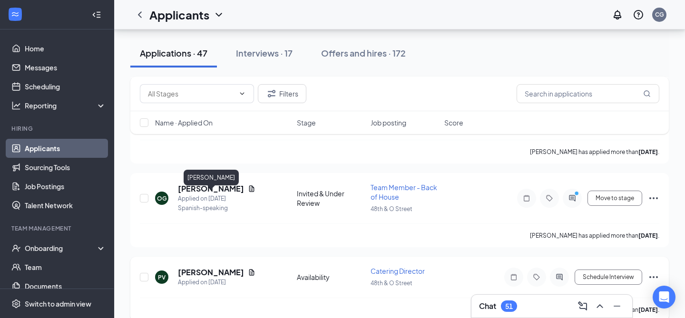
click at [222, 267] on h5 "[PERSON_NAME]" at bounding box center [211, 272] width 66 height 10
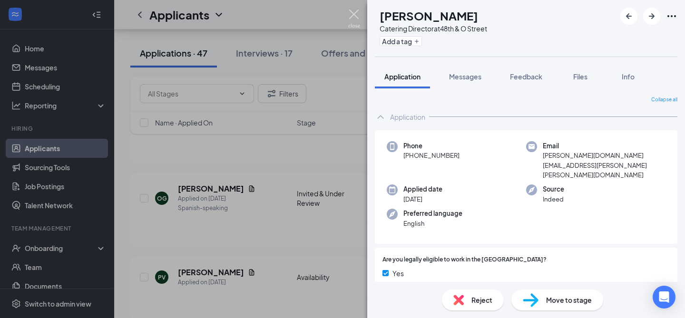
click at [351, 20] on img at bounding box center [354, 19] width 12 height 19
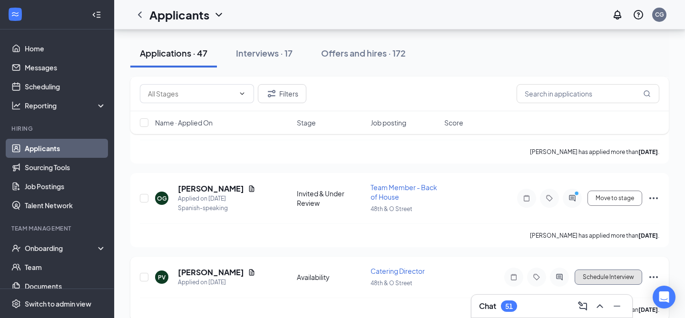
click at [593, 270] on button "Schedule Interview" at bounding box center [609, 277] width 68 height 15
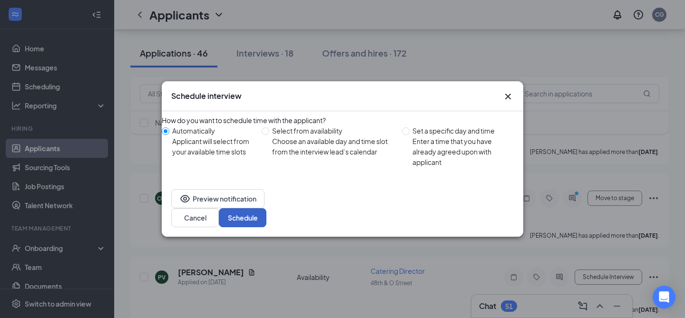
click at [266, 214] on button "Schedule" at bounding box center [243, 217] width 48 height 19
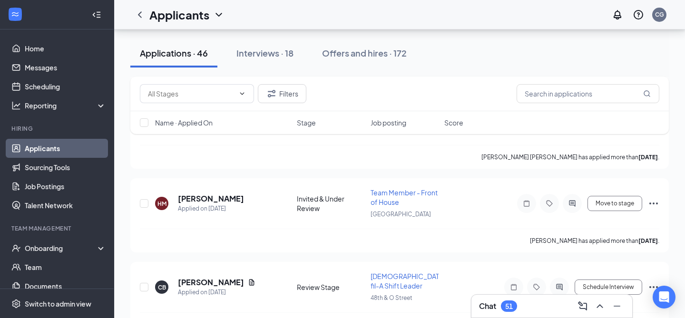
scroll to position [1975, 0]
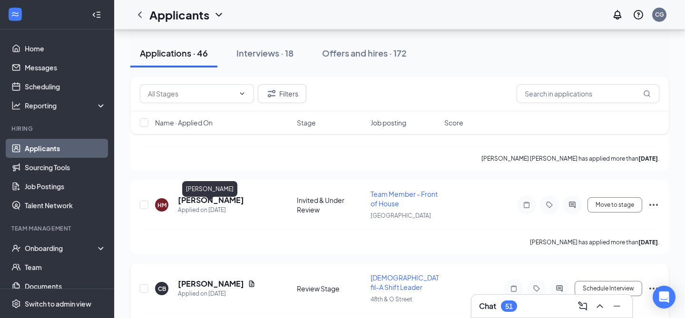
click at [226, 279] on h5 "[PERSON_NAME]" at bounding box center [211, 284] width 66 height 10
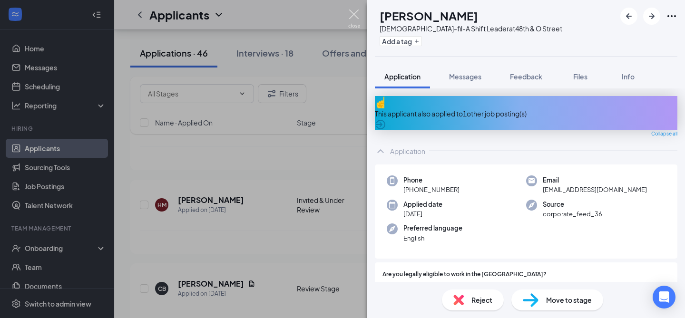
click at [356, 18] on img at bounding box center [354, 19] width 12 height 19
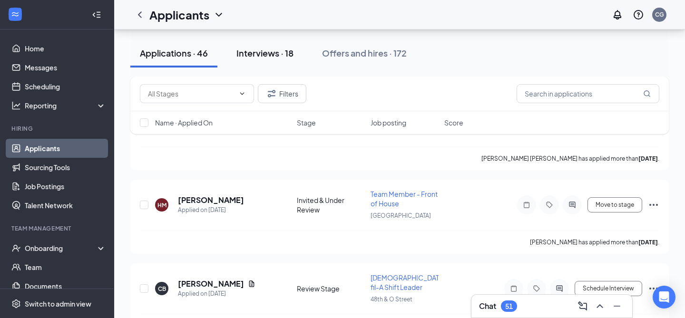
click at [271, 56] on div "Interviews · 18" at bounding box center [264, 53] width 57 height 12
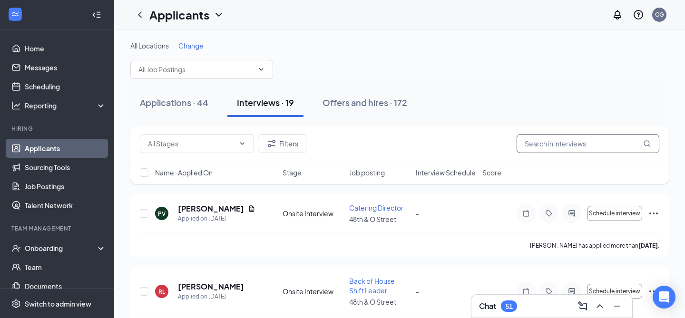
click at [561, 143] on input "text" at bounding box center [588, 143] width 143 height 19
type input "chezney"
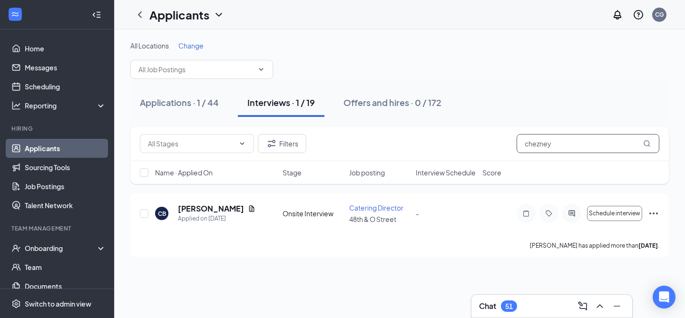
click at [608, 147] on input "chezney" at bounding box center [588, 143] width 143 height 19
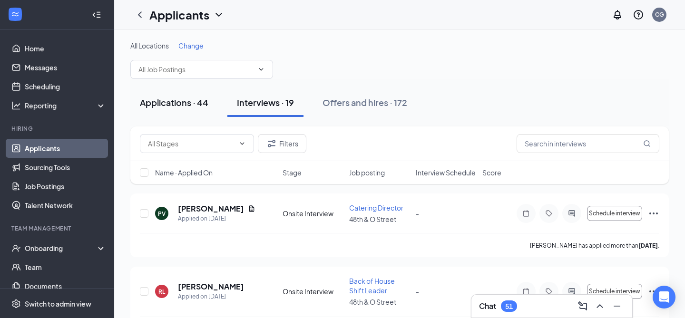
click at [201, 107] on div "Applications · 44" at bounding box center [174, 103] width 69 height 12
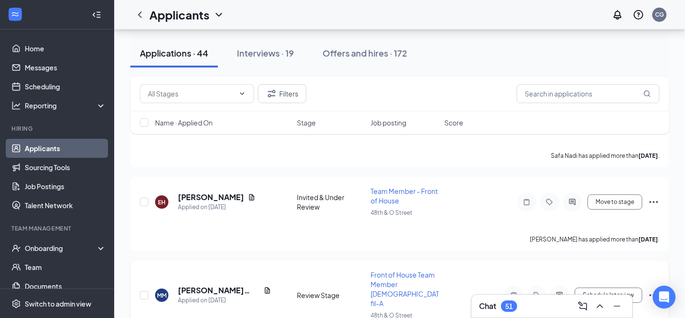
scroll to position [1704, 0]
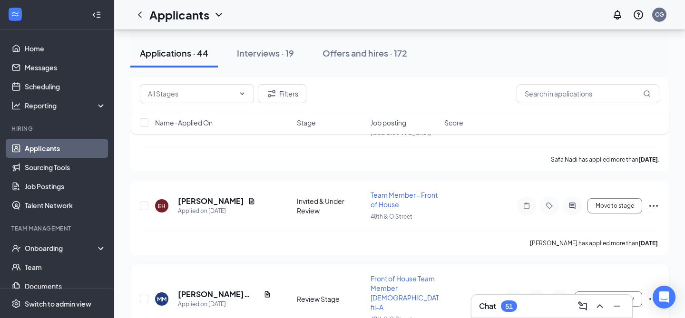
click at [654, 294] on icon "Ellipses" at bounding box center [653, 299] width 11 height 11
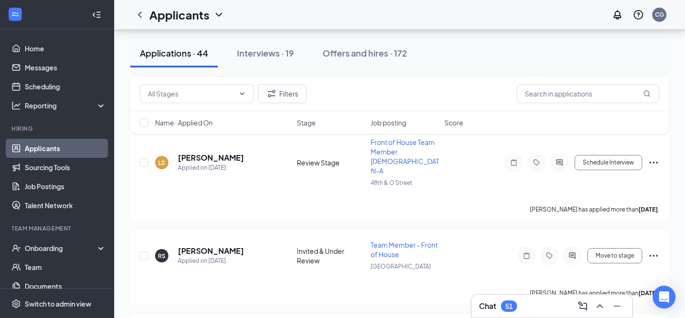
scroll to position [1072, 0]
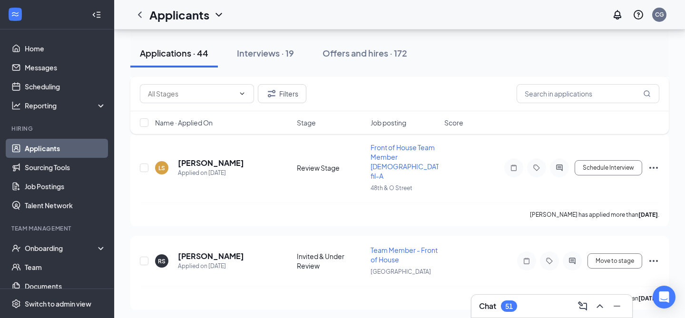
click at [538, 317] on div "Chat 51" at bounding box center [552, 306] width 161 height 23
click at [534, 308] on div "Chat 51" at bounding box center [552, 306] width 146 height 15
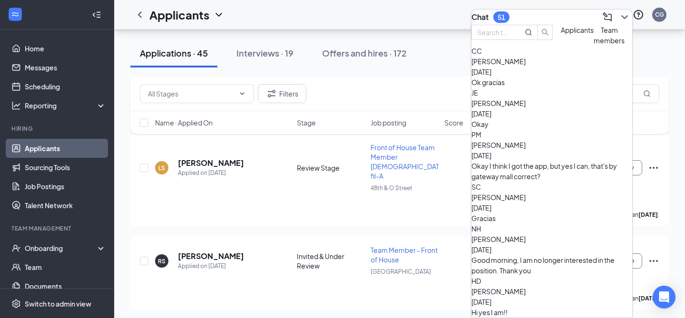
click at [558, 88] on div "Ok gracias" at bounding box center [552, 82] width 161 height 10
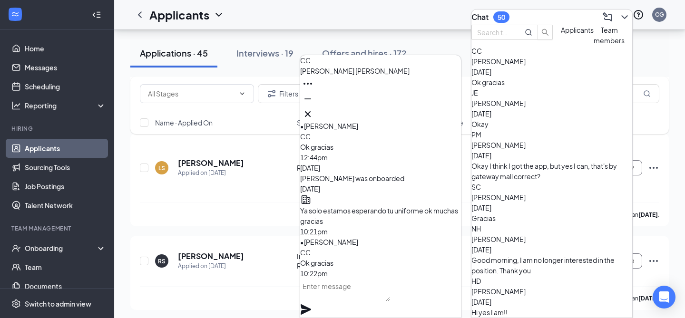
click at [561, 34] on span "Applicants" at bounding box center [577, 30] width 33 height 9
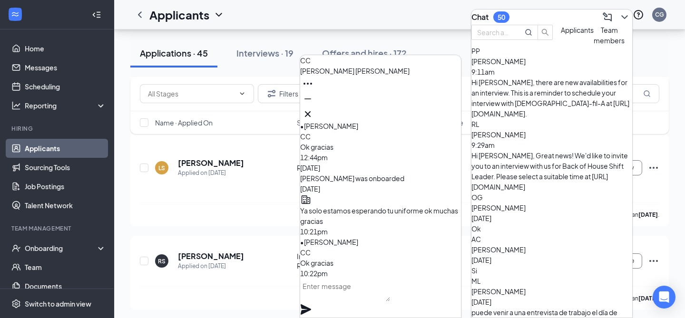
click at [540, 150] on div "Hi [PERSON_NAME], Great news! We'd like to invite you to an interview with us f…" at bounding box center [552, 171] width 161 height 42
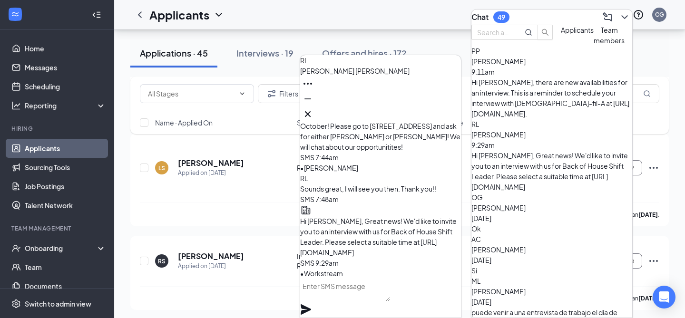
click at [526, 204] on span "[PERSON_NAME]" at bounding box center [499, 208] width 54 height 9
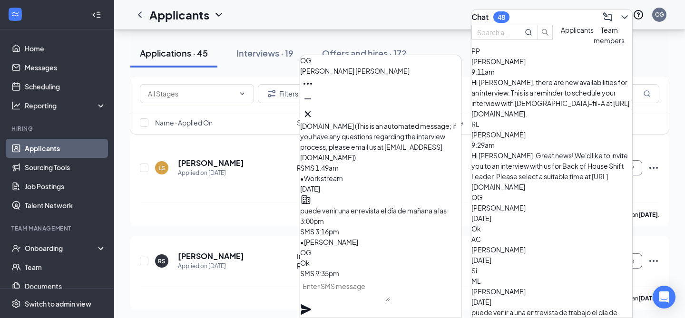
click at [526, 66] on span "[PERSON_NAME]" at bounding box center [499, 61] width 54 height 9
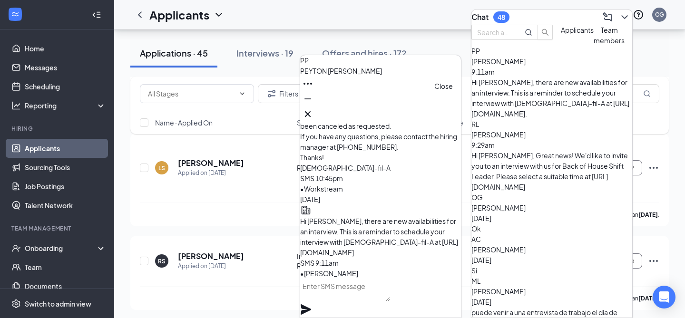
click at [311, 111] on icon "Cross" at bounding box center [308, 114] width 6 height 6
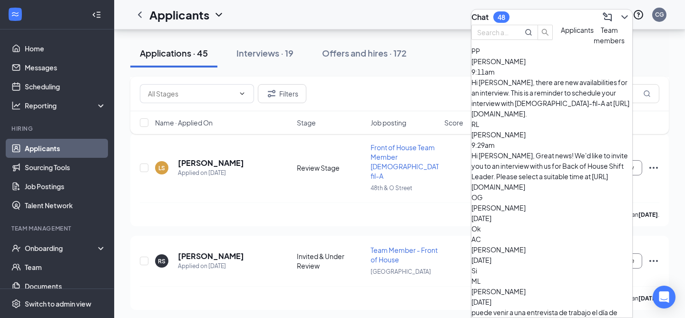
click at [501, 12] on div "Chat 48" at bounding box center [491, 16] width 38 height 11
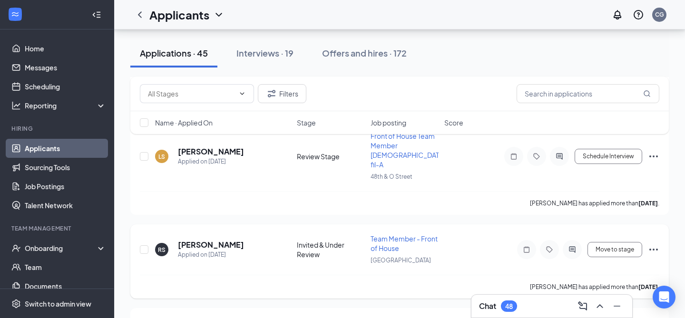
scroll to position [1084, 0]
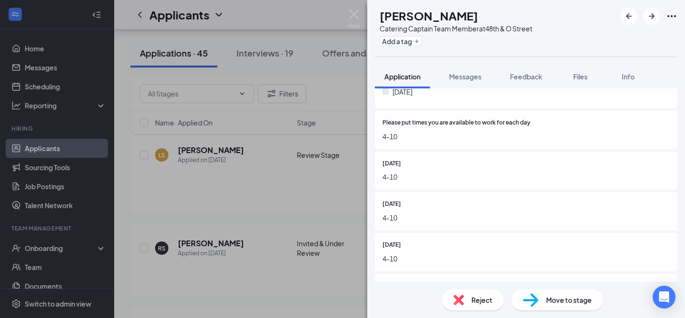
scroll to position [978, 0]
click at [358, 19] on img at bounding box center [354, 19] width 12 height 19
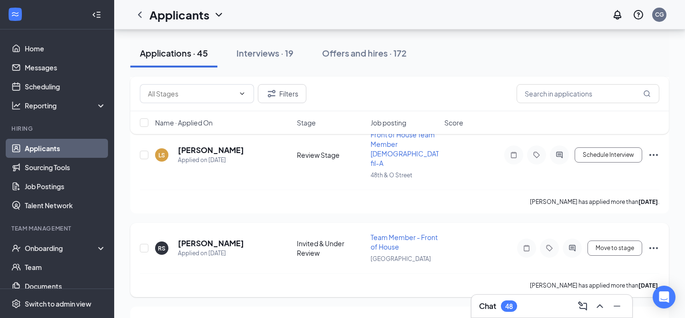
scroll to position [979, 0]
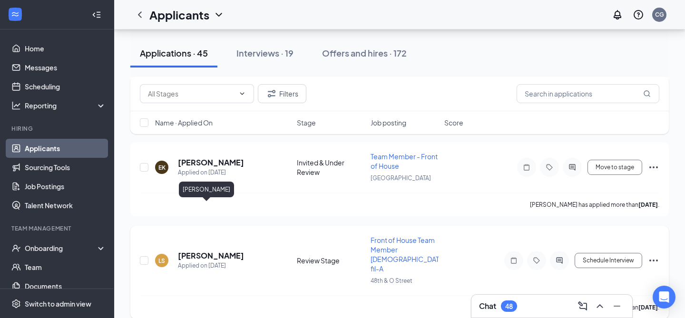
click at [226, 251] on h5 "[PERSON_NAME]" at bounding box center [211, 256] width 66 height 10
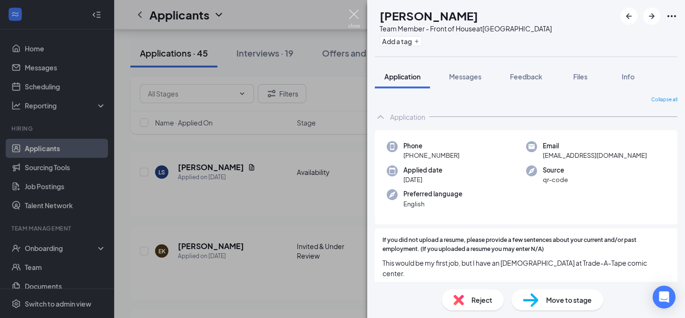
click at [356, 12] on img at bounding box center [354, 19] width 12 height 19
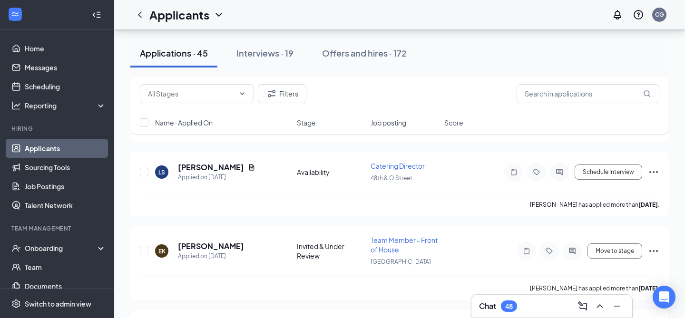
scroll to position [1059, 0]
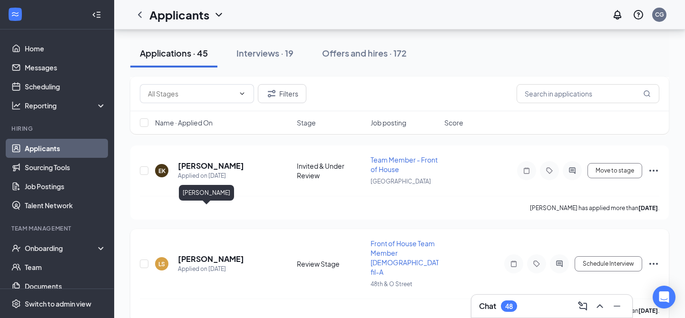
click at [215, 254] on h5 "[PERSON_NAME]" at bounding box center [211, 259] width 66 height 10
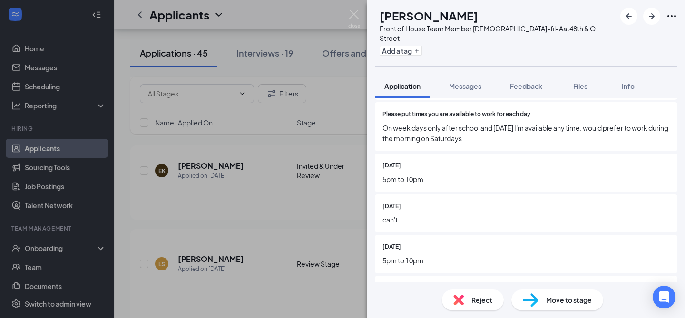
scroll to position [1065, 0]
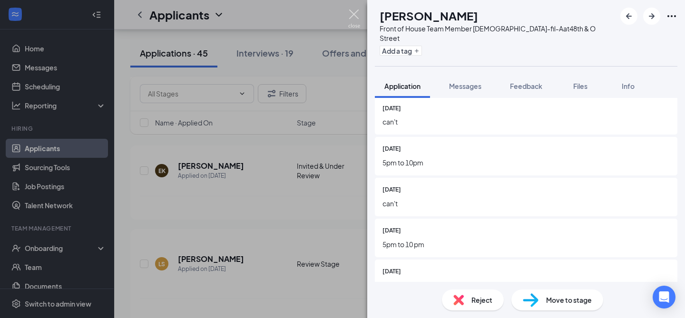
click at [357, 14] on img at bounding box center [354, 19] width 12 height 19
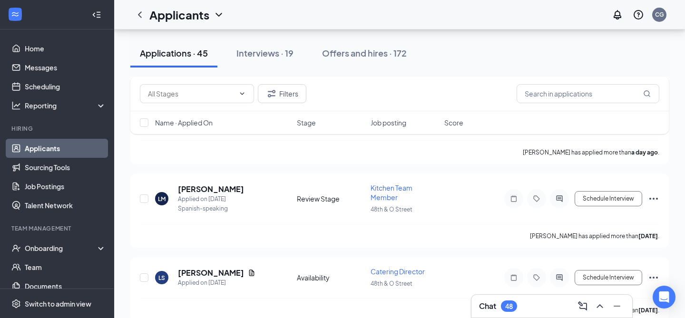
scroll to position [872, 0]
click at [200, 269] on h5 "[PERSON_NAME]" at bounding box center [211, 274] width 66 height 10
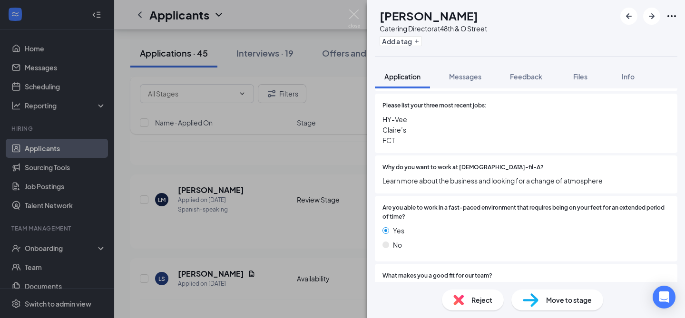
scroll to position [239, 0]
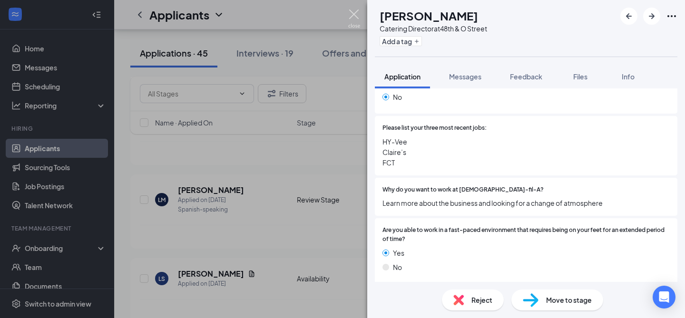
click at [354, 15] on img at bounding box center [354, 19] width 12 height 19
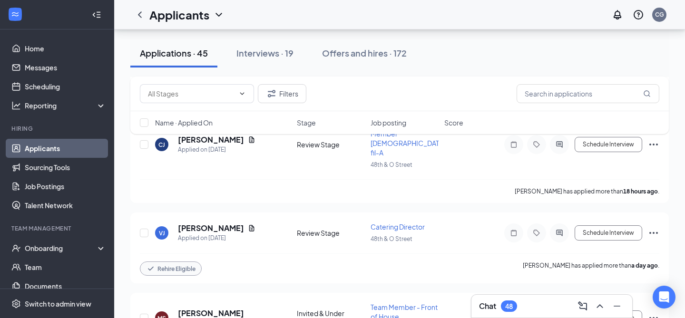
scroll to position [662, 0]
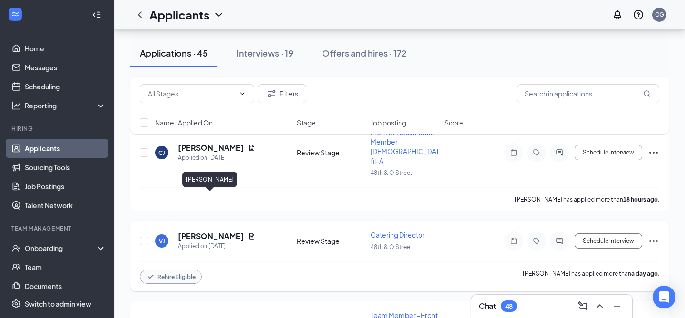
click at [221, 231] on h5 "[PERSON_NAME]" at bounding box center [211, 236] width 66 height 10
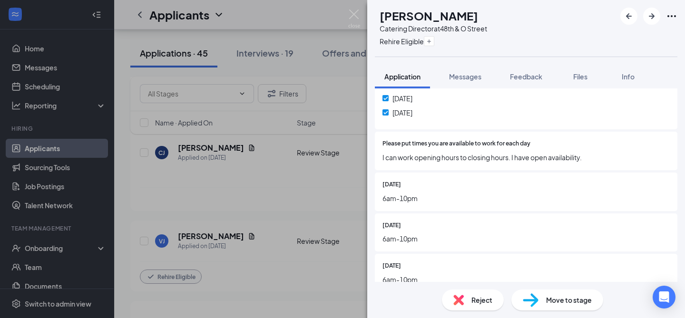
scroll to position [972, 0]
click at [356, 11] on img at bounding box center [354, 19] width 12 height 19
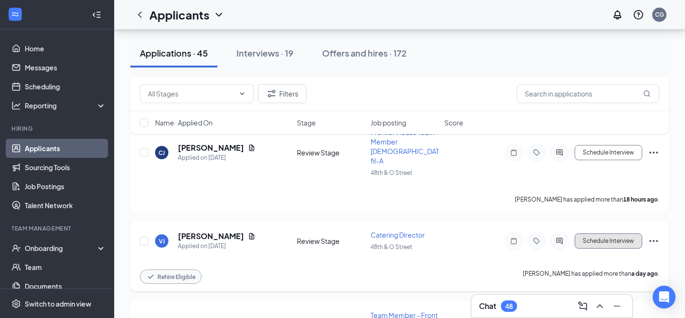
click at [599, 234] on button "Schedule Interview" at bounding box center [609, 241] width 68 height 15
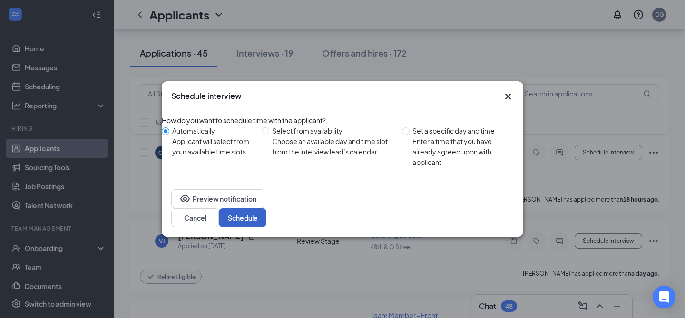
click at [266, 214] on button "Schedule" at bounding box center [243, 217] width 48 height 19
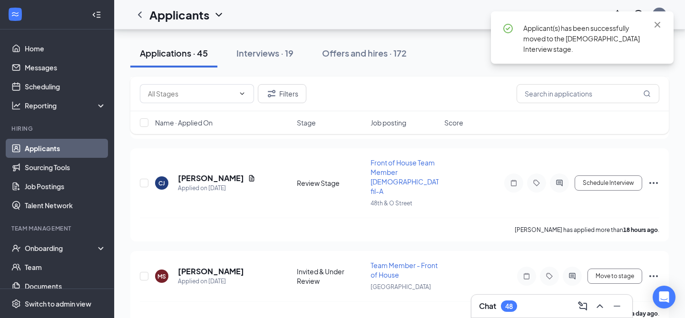
scroll to position [581, 0]
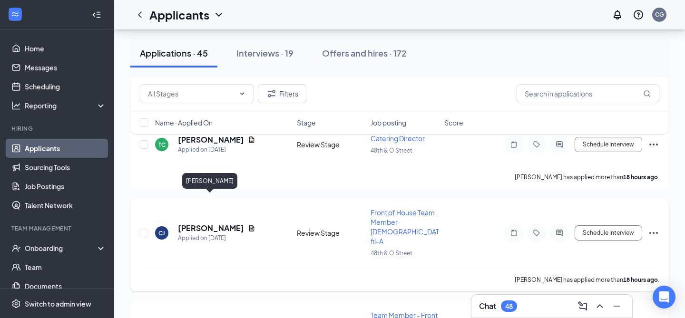
click at [210, 223] on h5 "[PERSON_NAME]" at bounding box center [211, 228] width 66 height 10
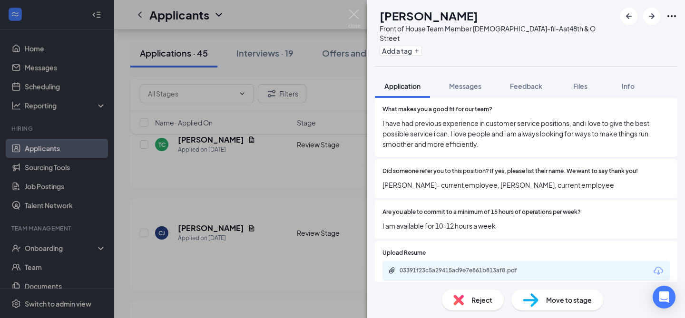
scroll to position [476, 0]
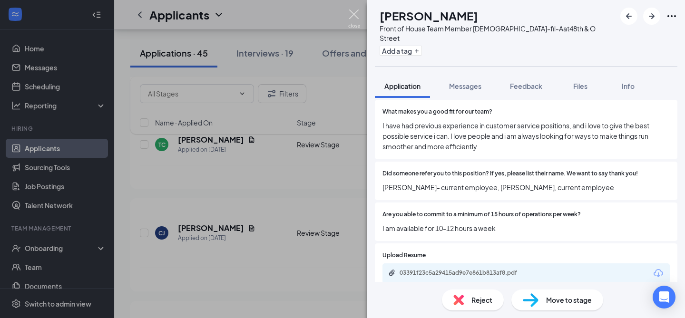
click at [357, 19] on img at bounding box center [354, 19] width 12 height 19
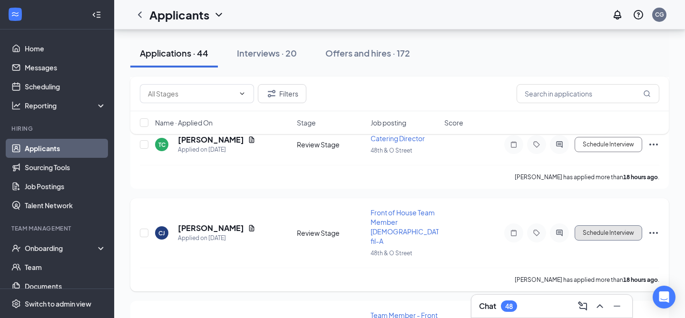
click at [612, 226] on button "Schedule Interview" at bounding box center [609, 233] width 68 height 15
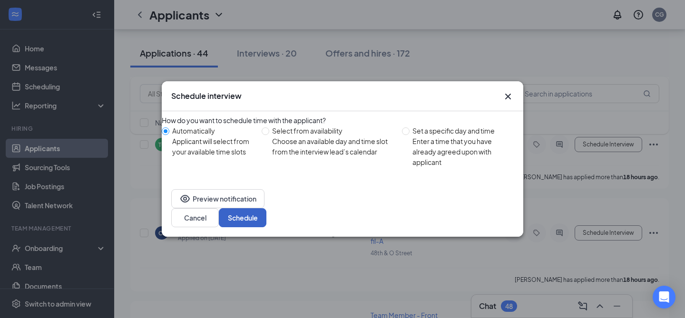
click at [266, 215] on button "Schedule" at bounding box center [243, 217] width 48 height 19
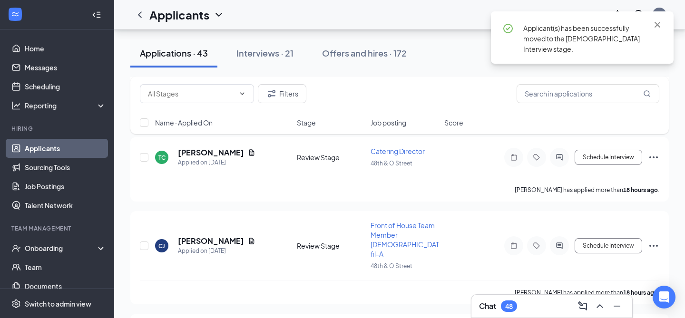
scroll to position [496, 0]
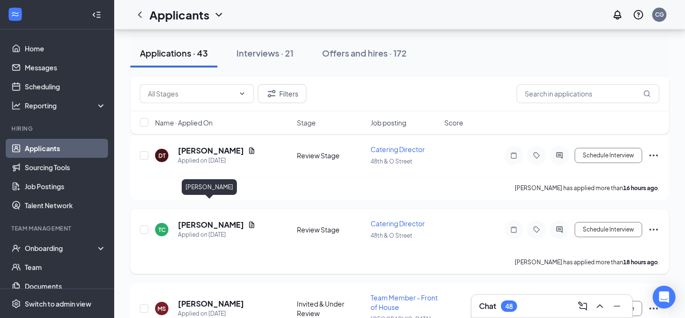
click at [215, 220] on h5 "[PERSON_NAME]" at bounding box center [211, 225] width 66 height 10
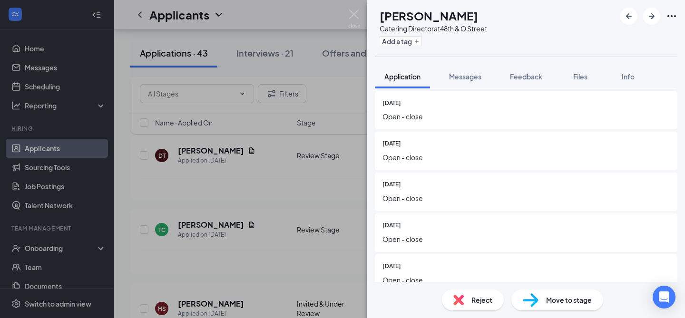
scroll to position [1066, 0]
click at [358, 19] on img at bounding box center [354, 19] width 12 height 19
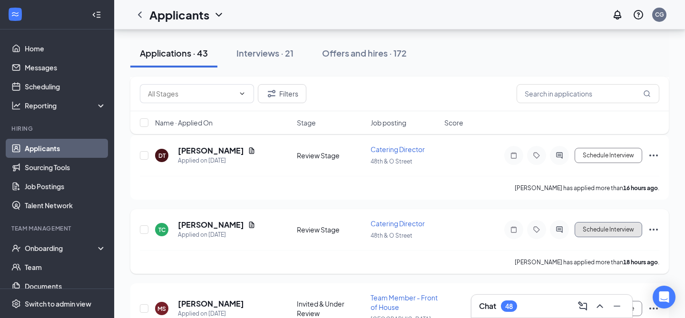
click at [601, 222] on button "Schedule Interview" at bounding box center [609, 229] width 68 height 15
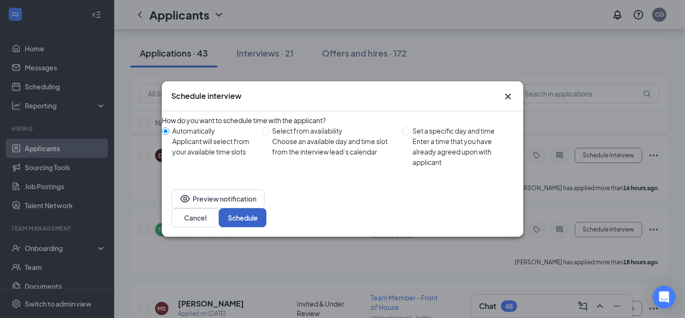
click at [266, 225] on button "Schedule" at bounding box center [243, 217] width 48 height 19
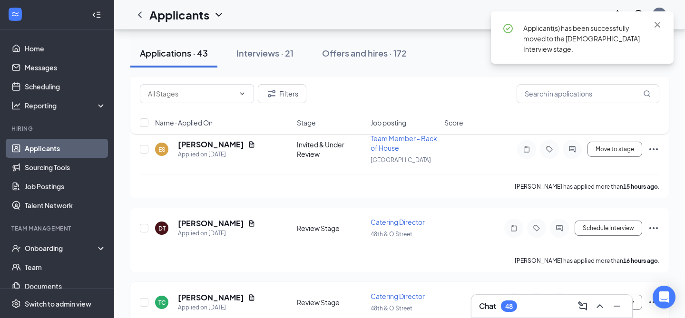
scroll to position [423, 0]
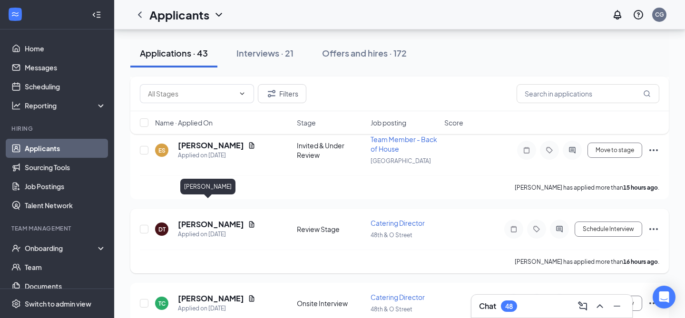
click at [204, 219] on h5 "[PERSON_NAME]" at bounding box center [211, 224] width 66 height 10
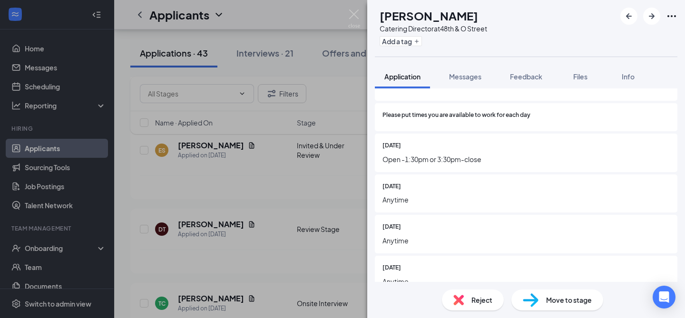
scroll to position [1066, 0]
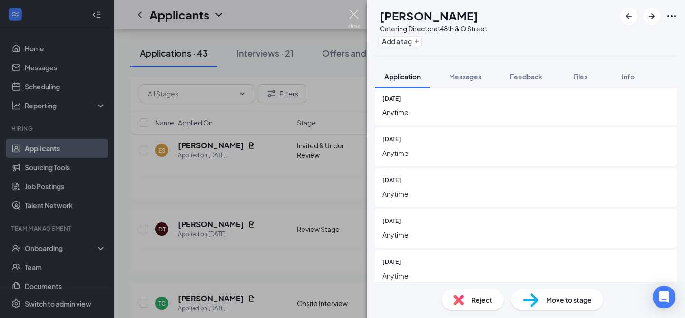
click at [355, 13] on img at bounding box center [354, 19] width 12 height 19
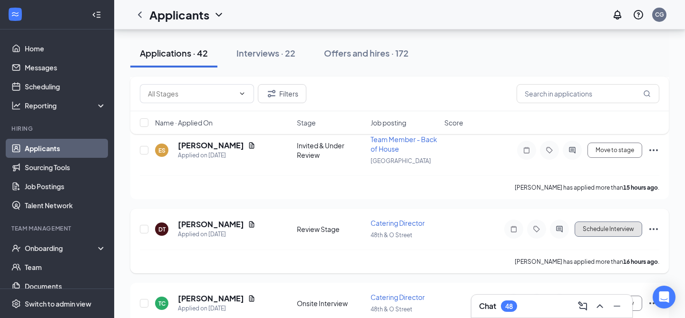
click at [592, 222] on button "Schedule Interview" at bounding box center [609, 229] width 68 height 15
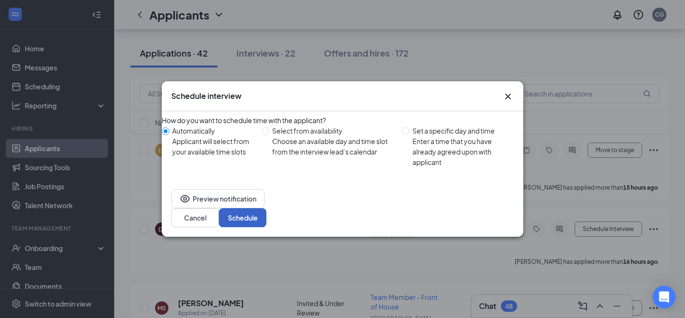
click at [266, 212] on button "Schedule" at bounding box center [243, 217] width 48 height 19
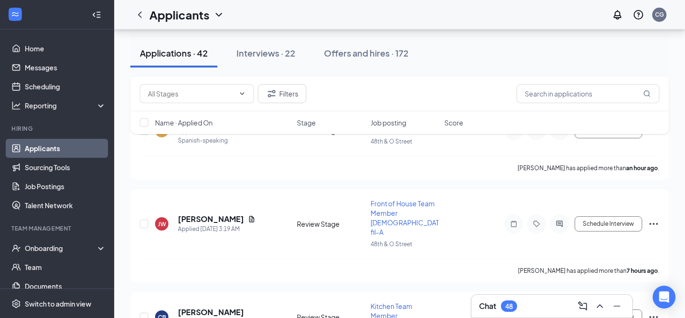
scroll to position [166, 0]
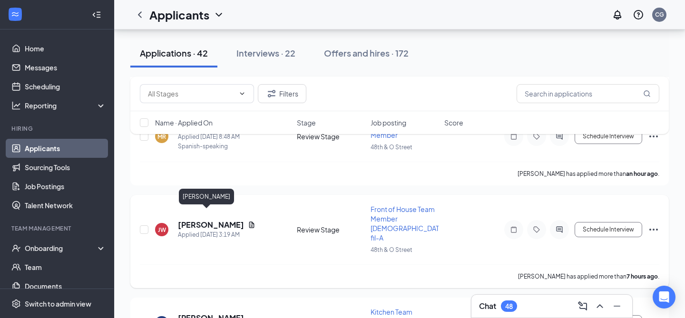
click at [199, 220] on h5 "[PERSON_NAME]" at bounding box center [211, 225] width 66 height 10
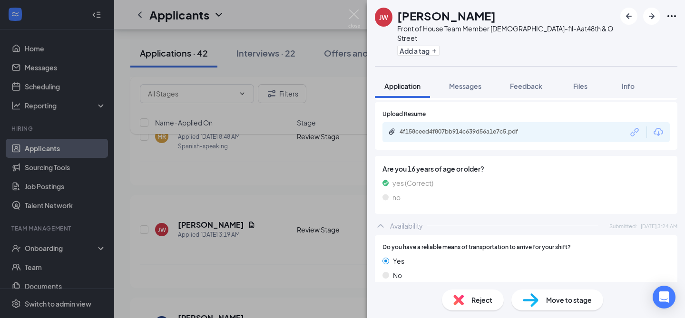
scroll to position [593, 0]
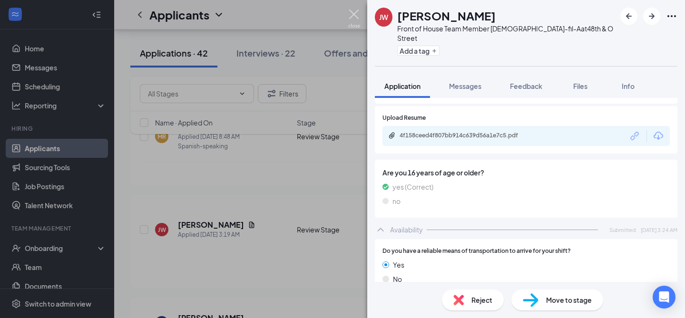
click at [354, 13] on img at bounding box center [354, 19] width 12 height 19
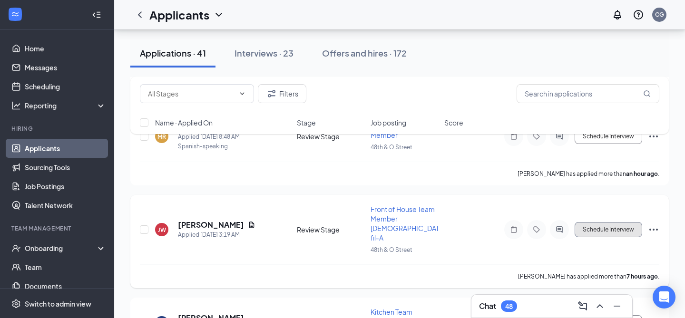
click at [603, 222] on button "Schedule Interview" at bounding box center [609, 229] width 68 height 15
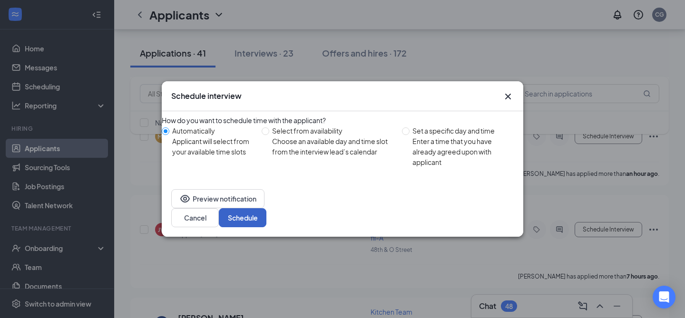
click at [266, 216] on button "Schedule" at bounding box center [243, 217] width 48 height 19
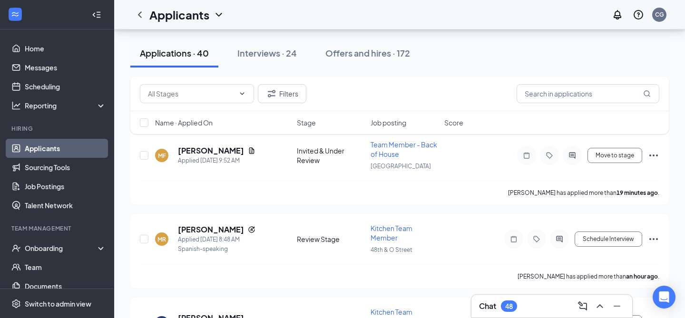
scroll to position [69, 0]
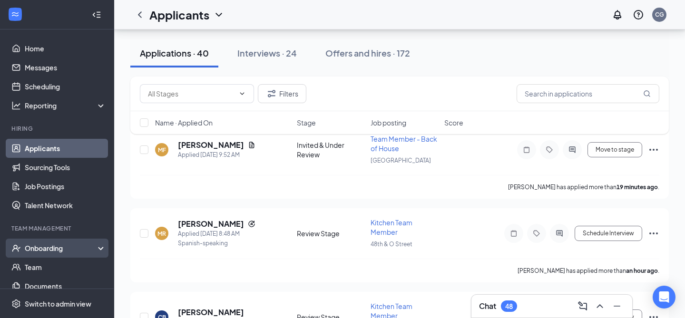
click at [77, 250] on div "Onboarding" at bounding box center [61, 249] width 73 height 10
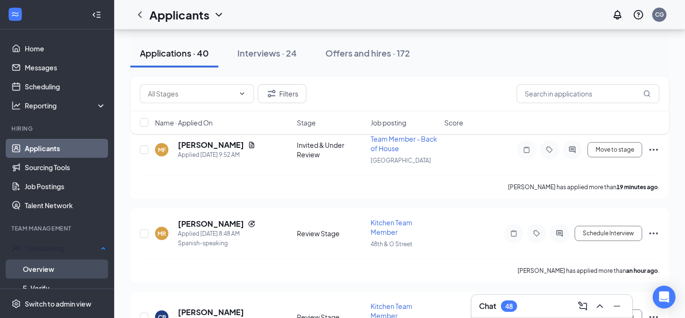
click at [70, 264] on link "Overview" at bounding box center [64, 269] width 83 height 19
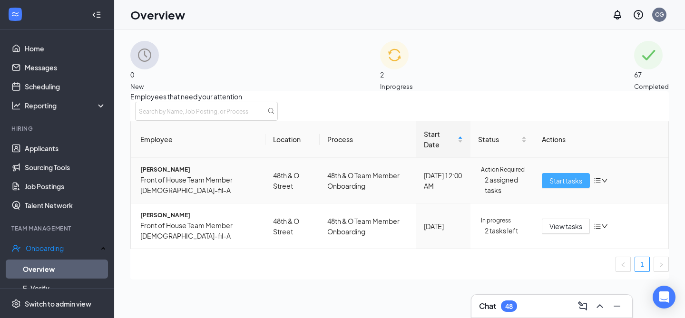
click at [550, 186] on span "Start tasks" at bounding box center [566, 181] width 33 height 10
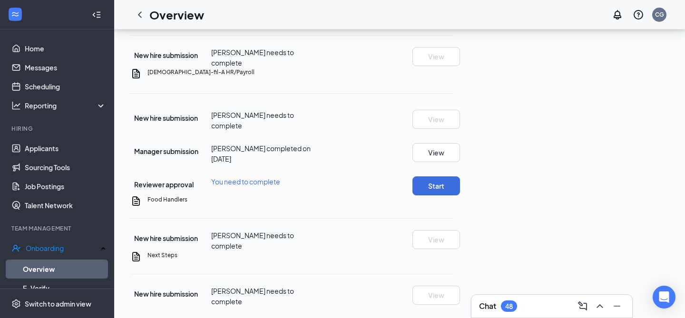
scroll to position [758, 0]
click at [460, 195] on button "Start" at bounding box center [437, 186] width 48 height 19
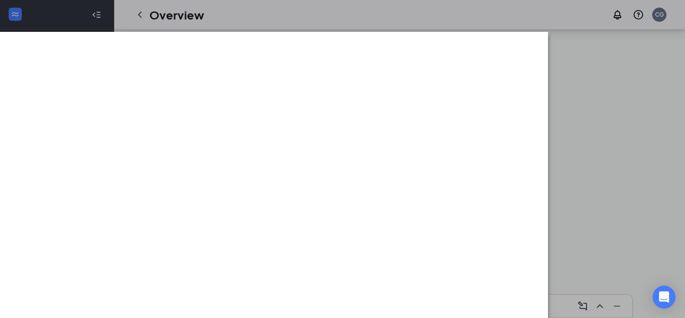
click at [577, 8] on div at bounding box center [342, 159] width 685 height 318
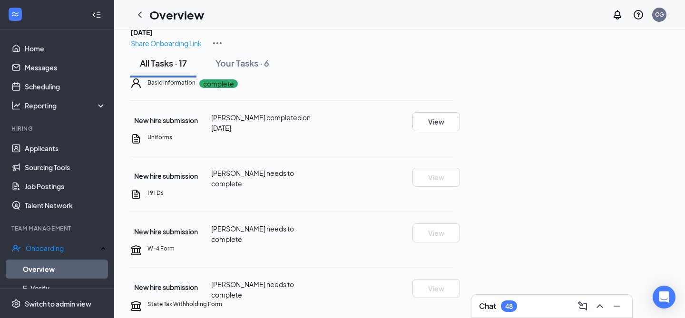
scroll to position [0, 0]
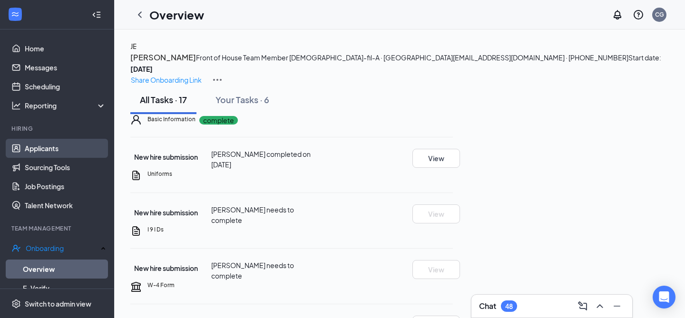
click at [93, 147] on link "Applicants" at bounding box center [65, 148] width 81 height 19
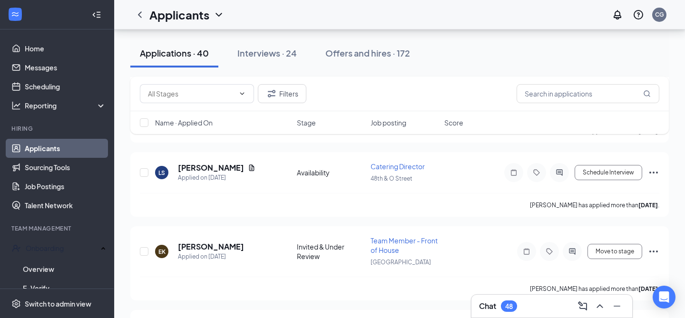
scroll to position [542, 0]
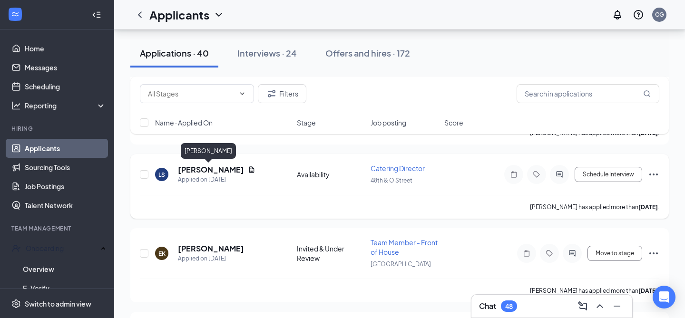
click at [208, 170] on h5 "[PERSON_NAME]" at bounding box center [211, 170] width 66 height 10
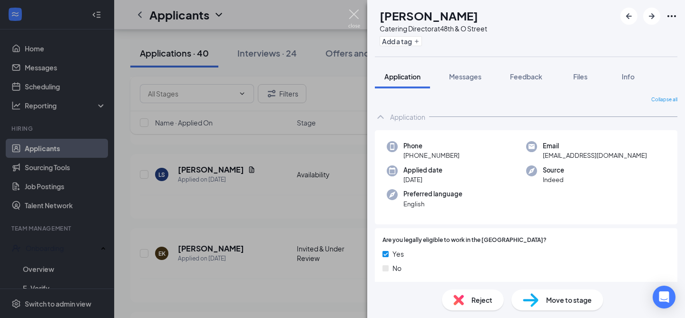
click at [359, 13] on img at bounding box center [354, 19] width 12 height 19
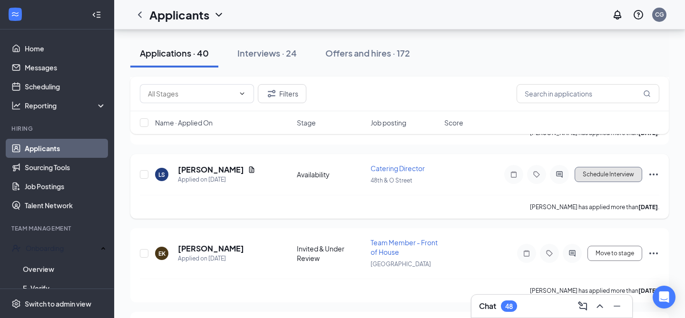
click at [601, 171] on button "Schedule Interview" at bounding box center [609, 174] width 68 height 15
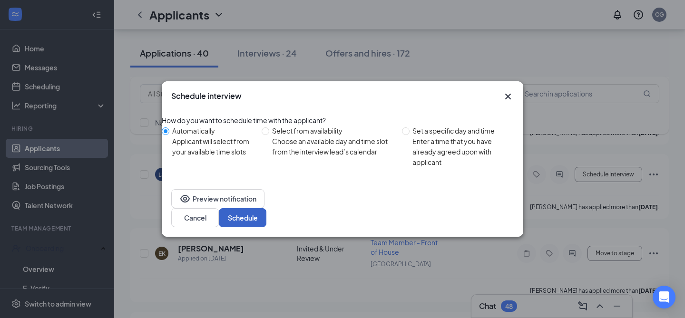
click at [266, 211] on button "Schedule" at bounding box center [243, 217] width 48 height 19
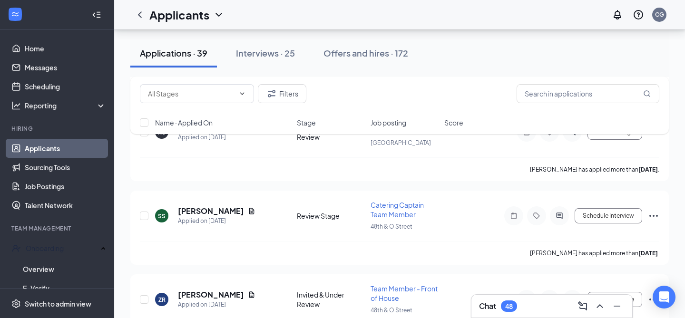
scroll to position [783, 0]
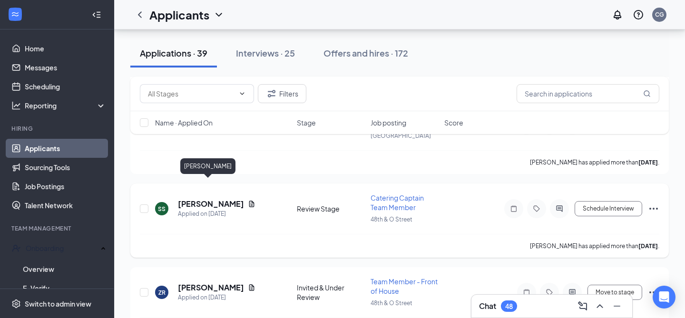
click at [204, 199] on h5 "[PERSON_NAME]" at bounding box center [211, 204] width 66 height 10
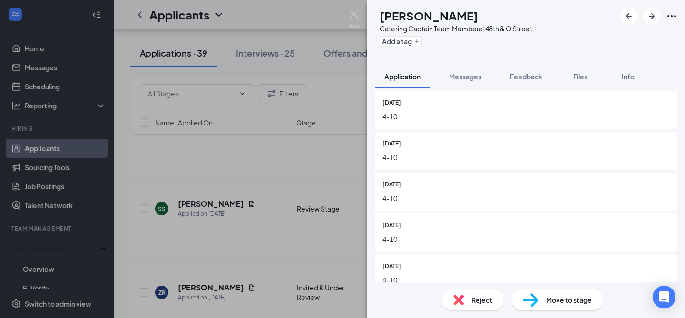
scroll to position [1086, 0]
click at [353, 11] on img at bounding box center [354, 19] width 12 height 19
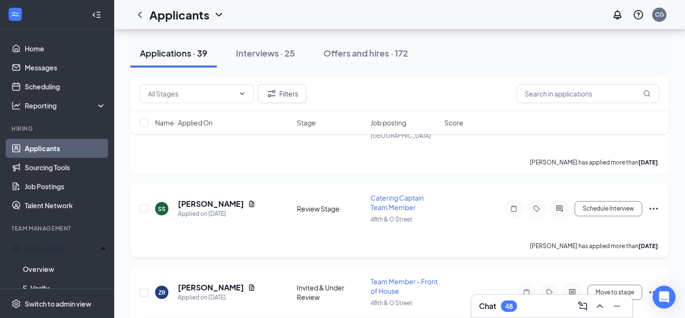
scroll to position [832, 0]
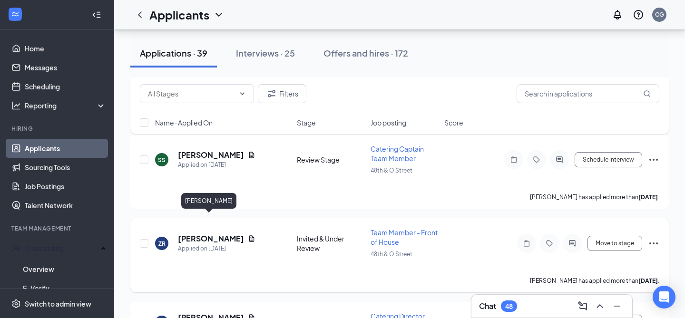
click at [201, 234] on h5 "[PERSON_NAME]" at bounding box center [211, 239] width 66 height 10
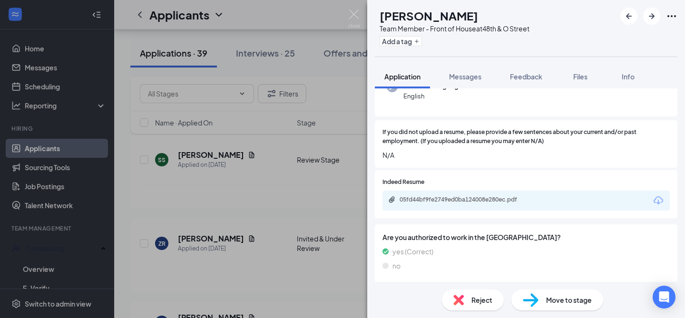
scroll to position [107, 0]
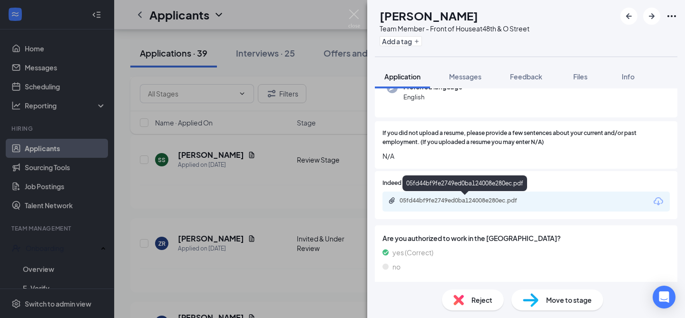
click at [444, 200] on div "05fd44bf9fe2749ed0ba124008e280ec.pdf" at bounding box center [466, 201] width 133 height 8
click at [356, 18] on img at bounding box center [354, 19] width 12 height 19
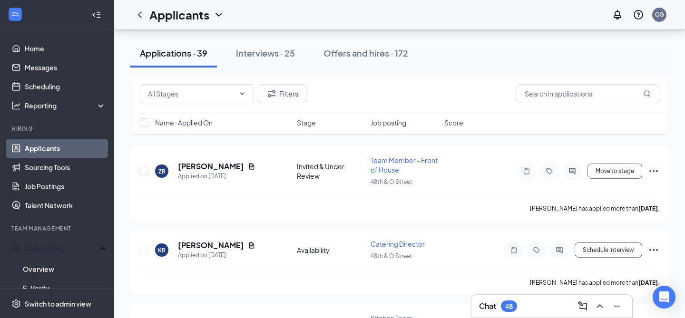
scroll to position [949, 0]
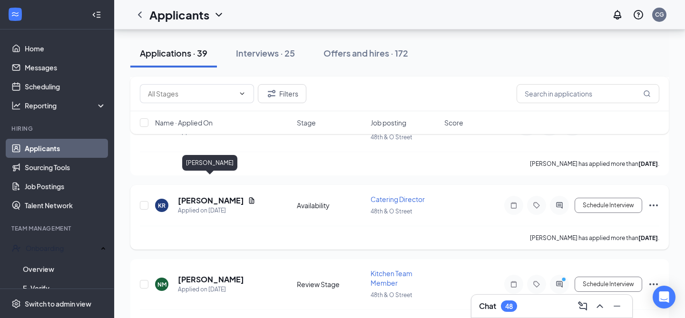
click at [228, 196] on h5 "[PERSON_NAME]" at bounding box center [211, 201] width 66 height 10
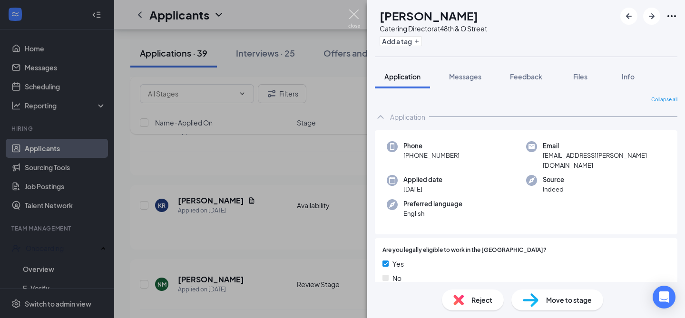
click at [352, 12] on img at bounding box center [354, 19] width 12 height 19
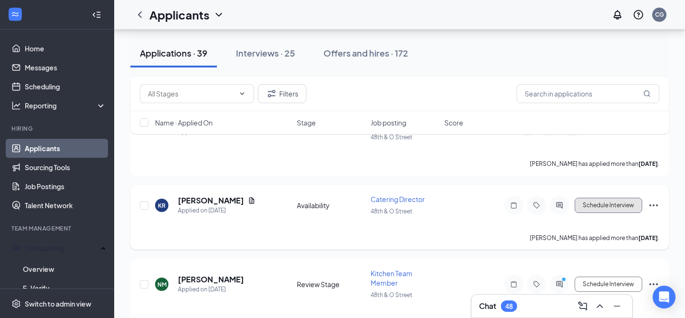
click at [601, 198] on button "Schedule Interview" at bounding box center [609, 205] width 68 height 15
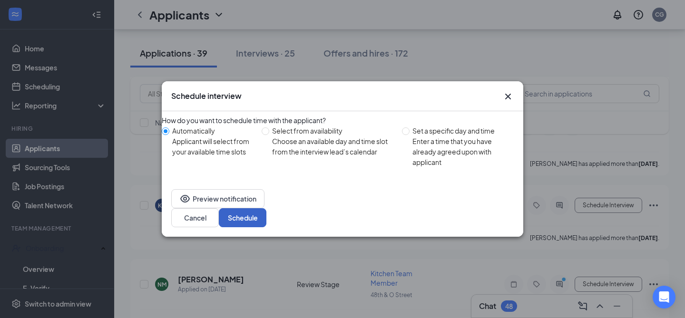
click at [266, 219] on button "Schedule" at bounding box center [243, 217] width 48 height 19
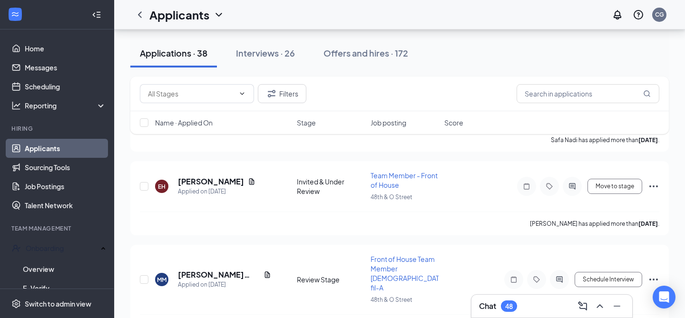
scroll to position [1247, 0]
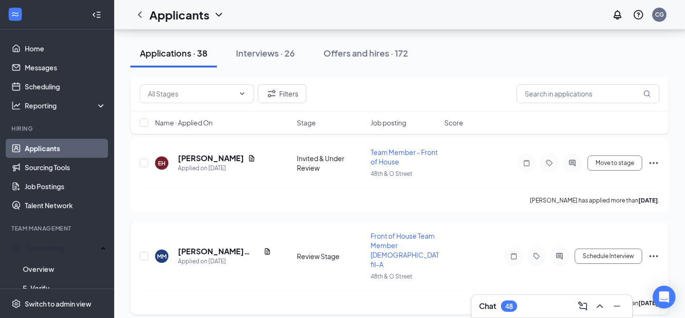
click at [659, 251] on icon "Ellipses" at bounding box center [653, 256] width 11 height 11
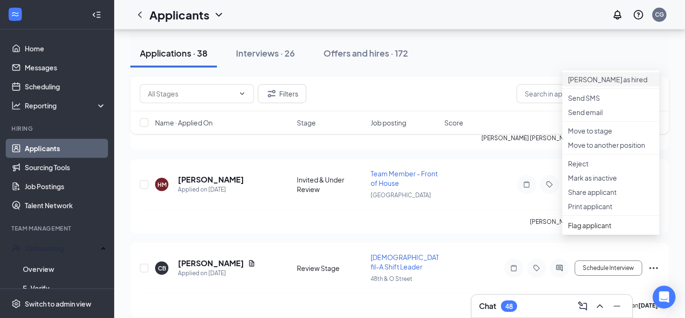
scroll to position [1422, 0]
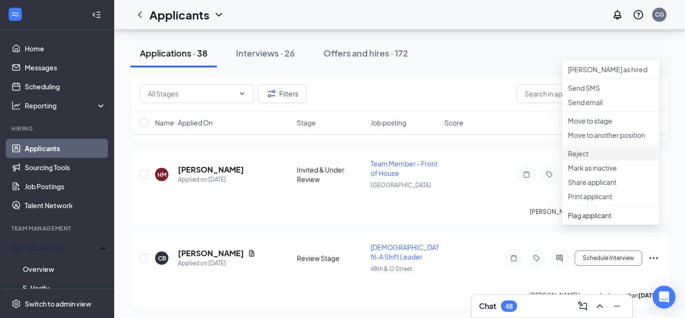
click at [607, 158] on p "Reject" at bounding box center [611, 154] width 86 height 10
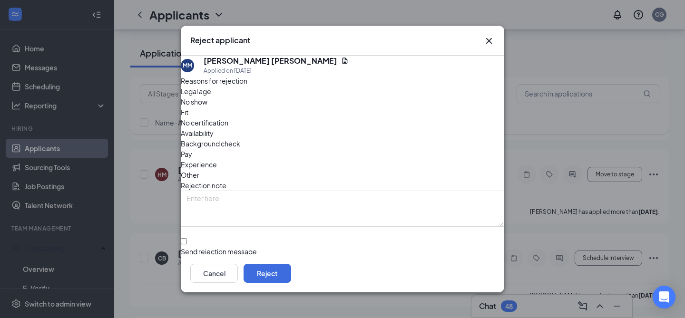
click at [188, 118] on span "Fit" at bounding box center [185, 112] width 8 height 10
click at [187, 238] on input "Send rejection message If unchecked, the applicant will not receive a rejection…" at bounding box center [184, 241] width 6 height 6
checkbox input "true"
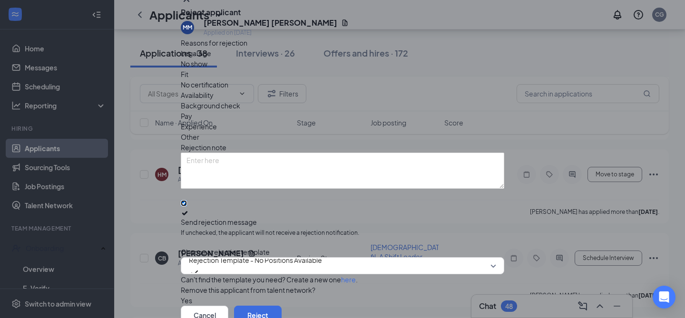
scroll to position [85, 0]
click at [228, 253] on span "Rejection Template - No Positions Available" at bounding box center [255, 260] width 133 height 14
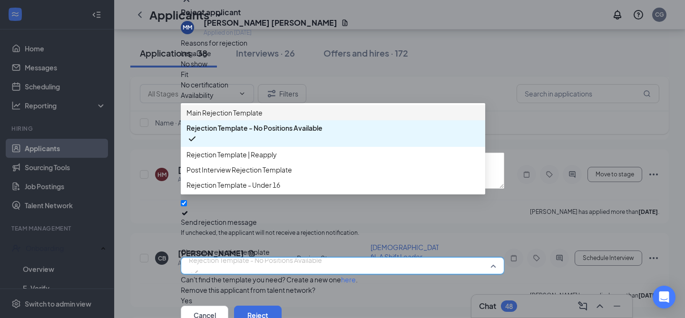
click at [258, 108] on span "Main Rejection Template" at bounding box center [225, 113] width 76 height 10
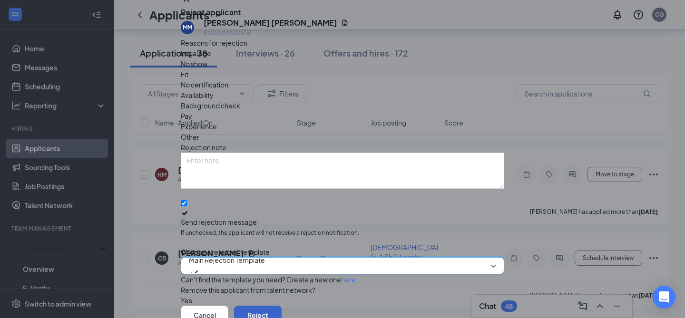
click at [282, 306] on button "Reject" at bounding box center [258, 315] width 48 height 19
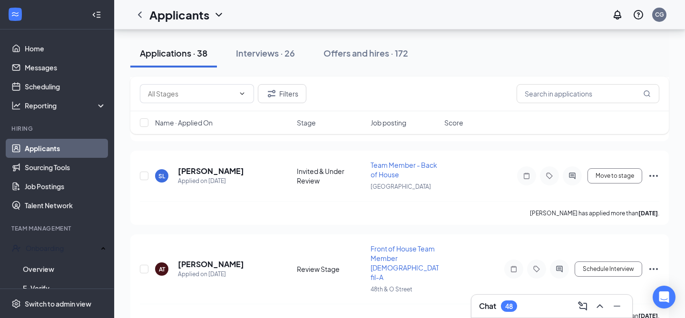
scroll to position [1920, 0]
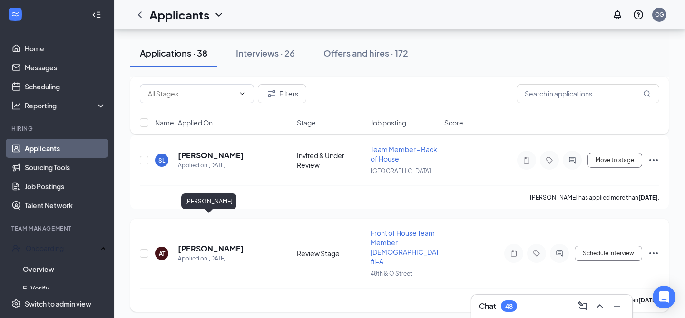
click at [217, 244] on h5 "[PERSON_NAME]" at bounding box center [211, 249] width 66 height 10
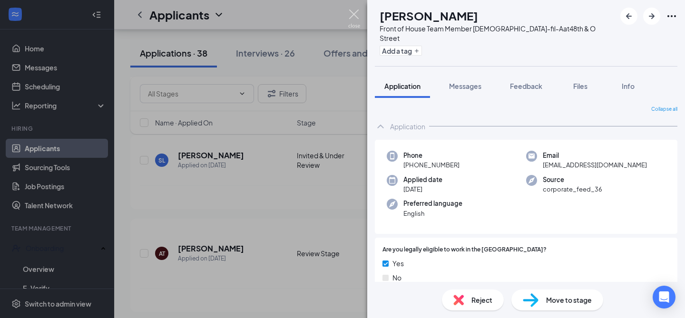
click at [360, 12] on img at bounding box center [354, 19] width 12 height 19
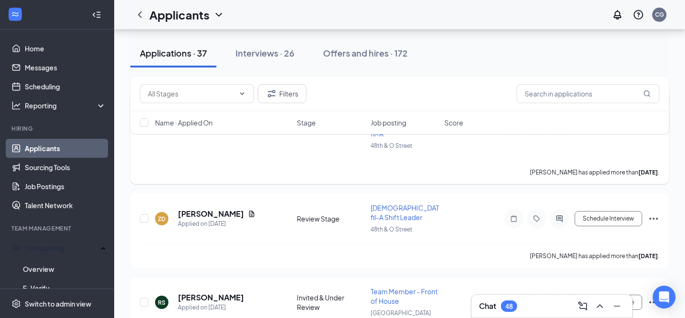
scroll to position [2057, 0]
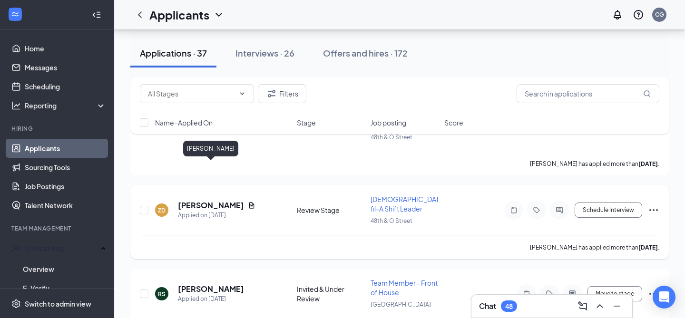
click at [230, 200] on h5 "[PERSON_NAME]" at bounding box center [211, 205] width 66 height 10
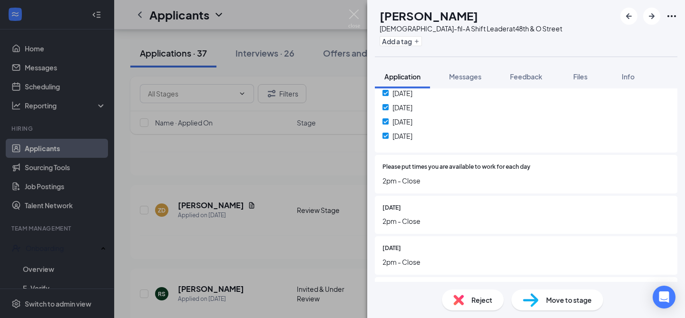
scroll to position [893, 0]
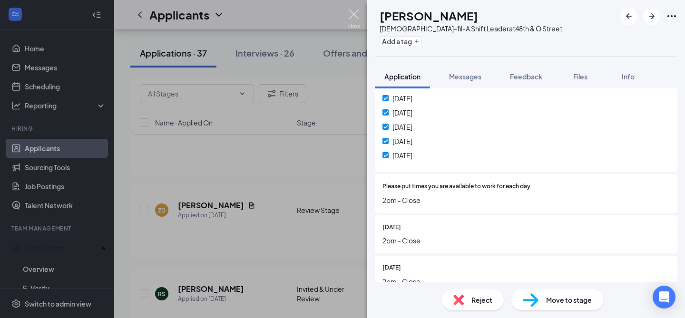
click at [355, 16] on img at bounding box center [354, 19] width 12 height 19
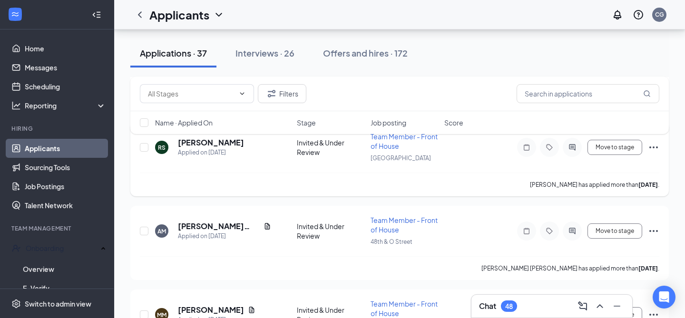
scroll to position [2204, 0]
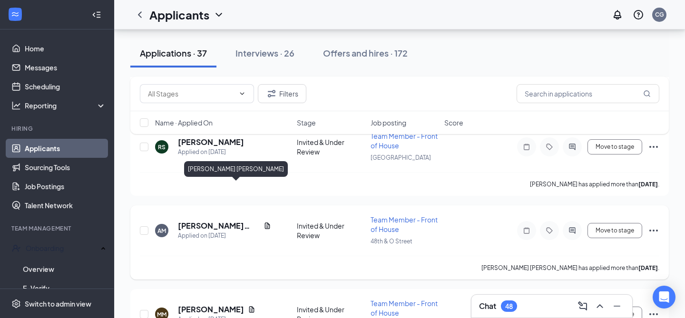
click at [221, 221] on h5 "[PERSON_NAME] [PERSON_NAME]" at bounding box center [219, 226] width 82 height 10
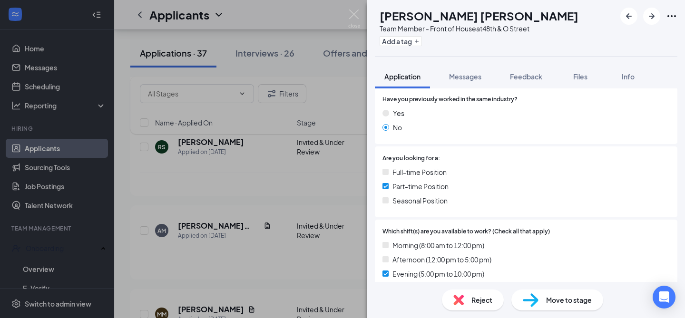
scroll to position [147, 0]
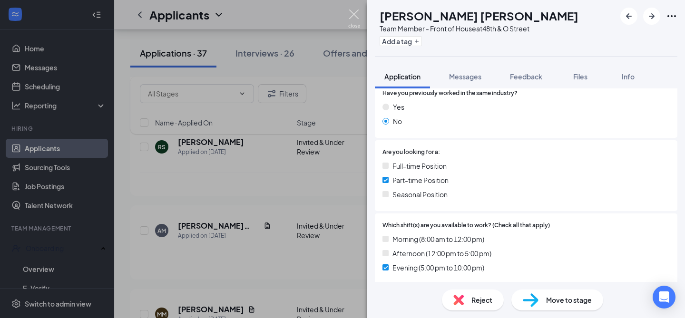
click at [349, 17] on img at bounding box center [354, 19] width 12 height 19
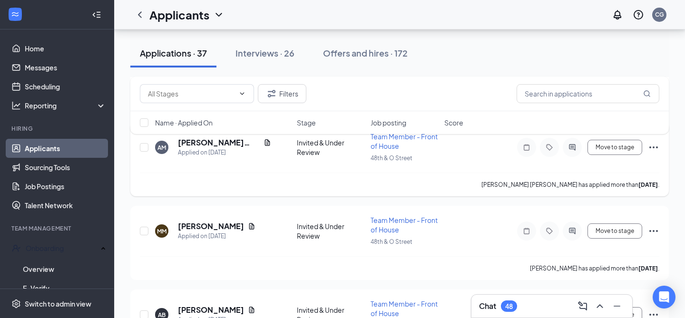
scroll to position [2301, 0]
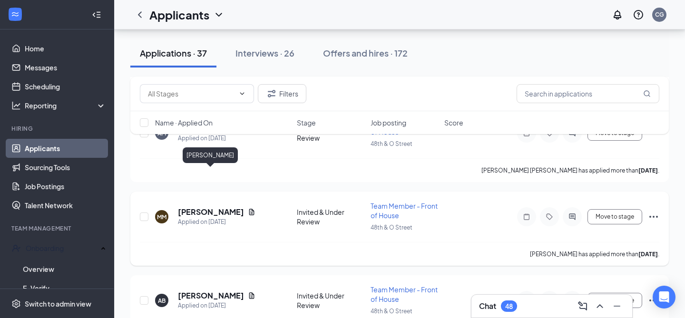
click at [217, 207] on h5 "[PERSON_NAME]" at bounding box center [211, 212] width 66 height 10
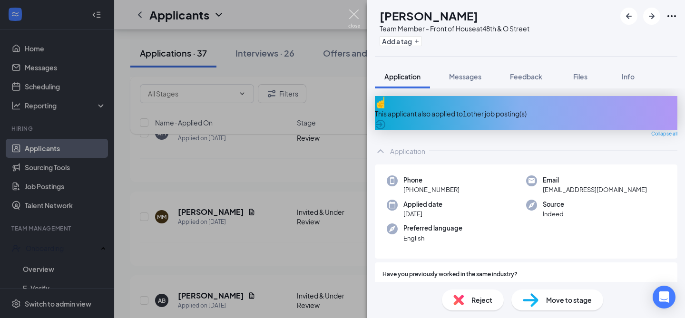
click at [355, 16] on img at bounding box center [354, 19] width 12 height 19
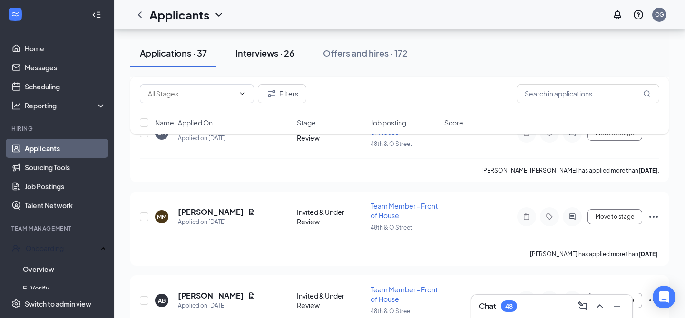
click at [281, 52] on div "Interviews · 26" at bounding box center [265, 53] width 59 height 12
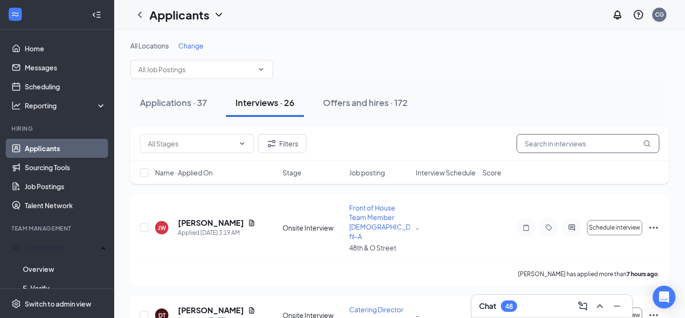
click at [561, 140] on input "text" at bounding box center [588, 143] width 143 height 19
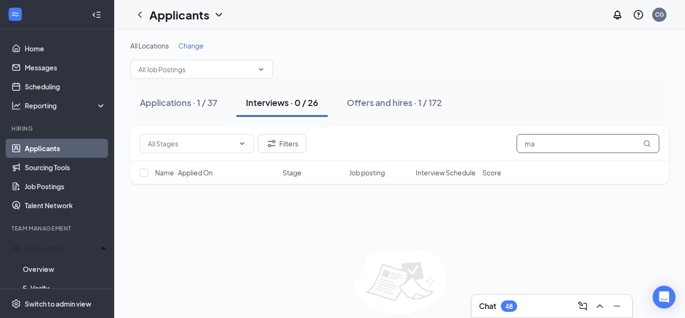
type input "m"
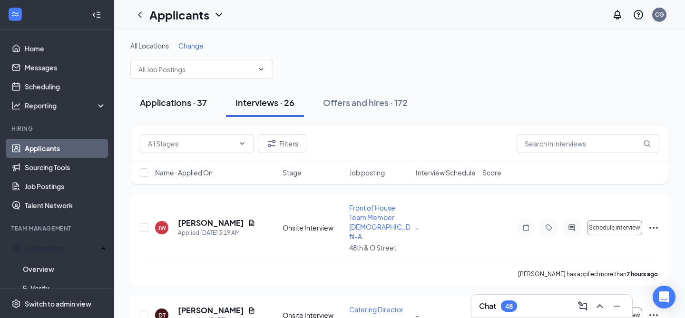
click at [202, 106] on div "Applications · 37" at bounding box center [173, 103] width 67 height 12
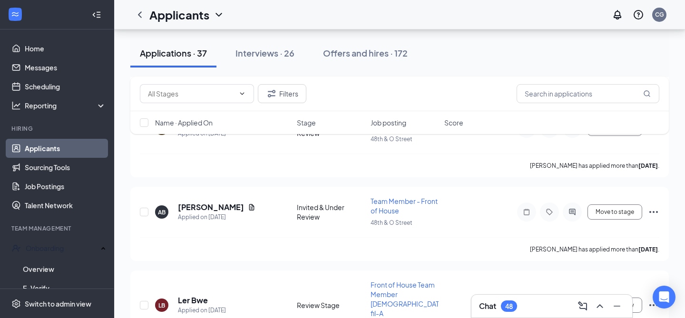
scroll to position [2256, 0]
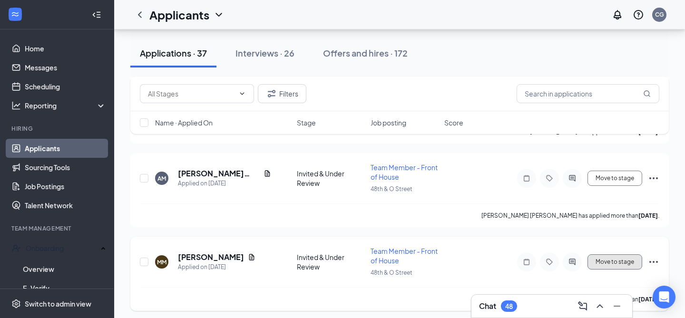
click at [603, 255] on button "Move to stage" at bounding box center [615, 262] width 55 height 15
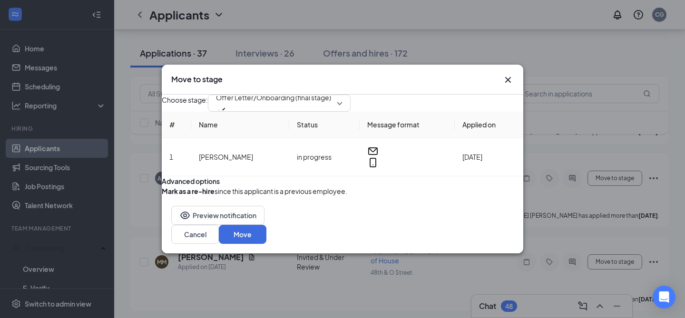
click at [507, 74] on icon "Cross" at bounding box center [507, 79] width 11 height 11
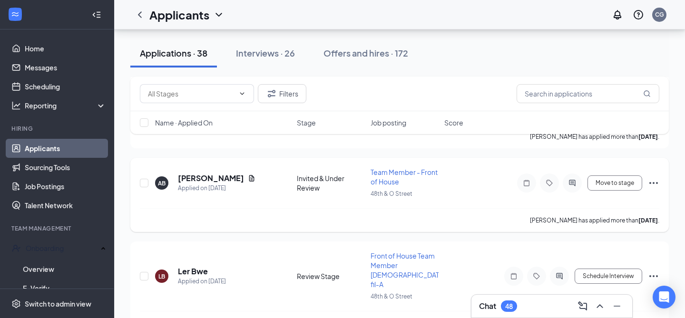
scroll to position [2406, 0]
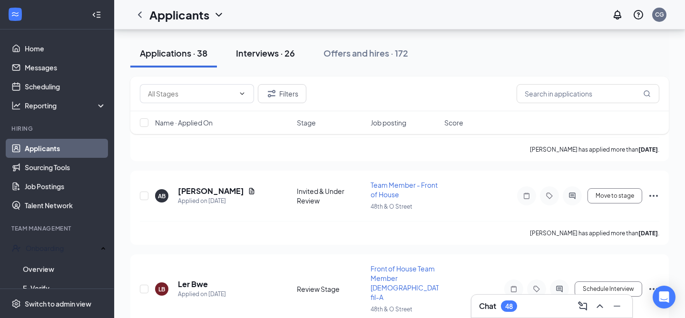
click at [283, 52] on div "Interviews · 26" at bounding box center [265, 53] width 59 height 12
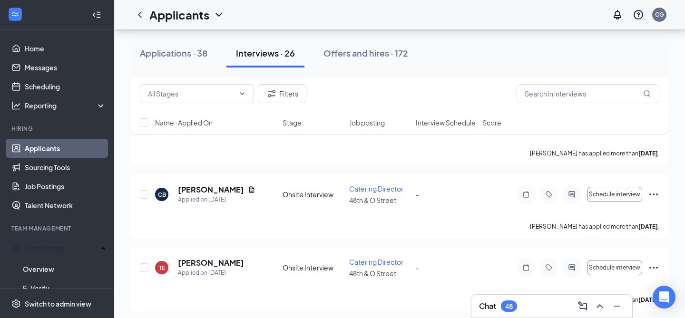
scroll to position [759, 0]
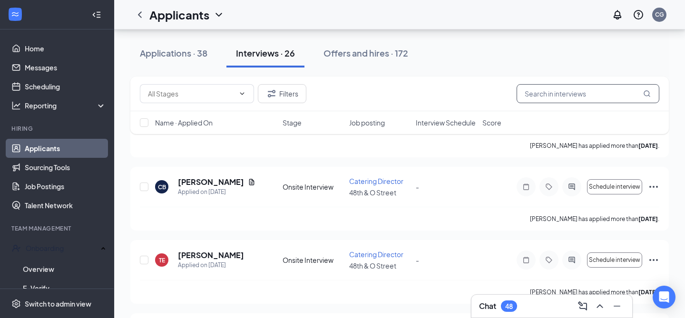
click at [542, 94] on input "text" at bounding box center [588, 93] width 143 height 19
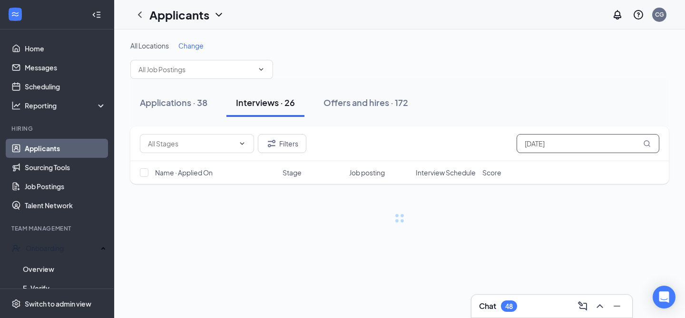
type input "[DATE]"
click at [589, 148] on input "[DATE]" at bounding box center [588, 143] width 143 height 19
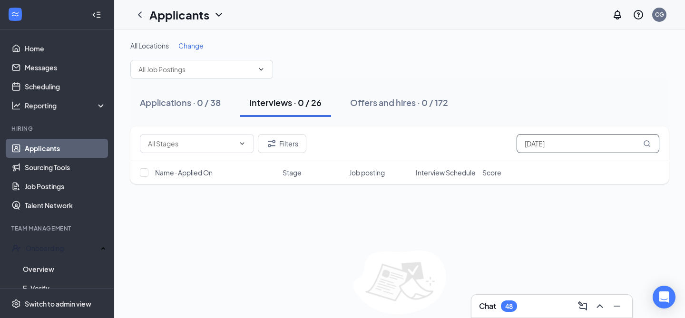
click at [589, 148] on input "[DATE]" at bounding box center [588, 143] width 143 height 19
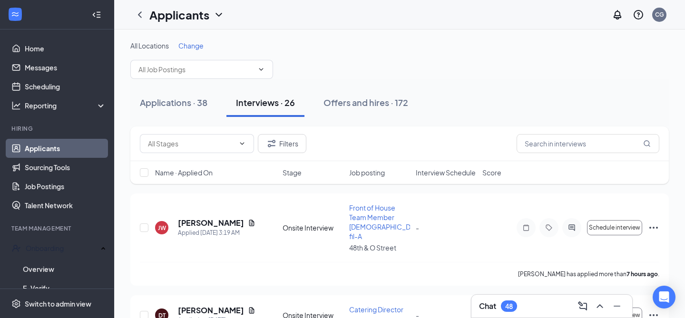
click at [430, 170] on span "Interview Schedule" at bounding box center [446, 173] width 60 height 10
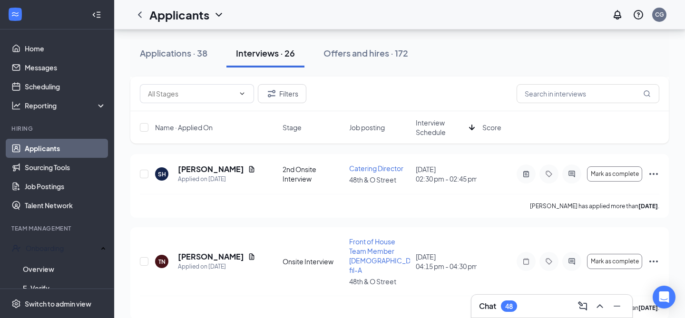
scroll to position [406, 0]
click at [92, 80] on link "Scheduling" at bounding box center [65, 86] width 81 height 19
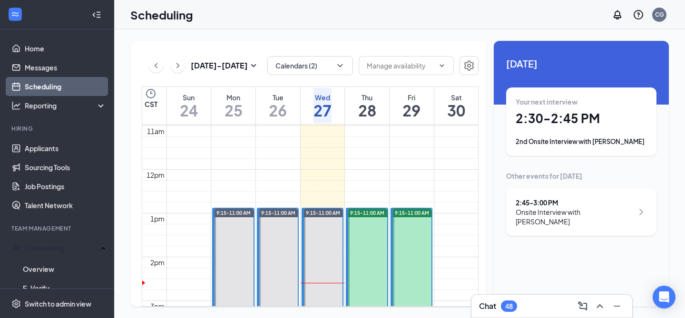
scroll to position [478, 0]
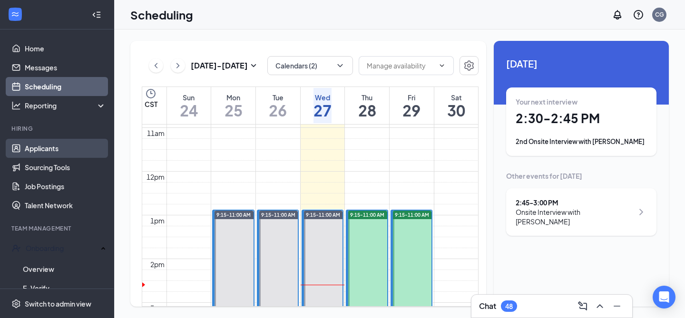
click at [65, 154] on link "Applicants" at bounding box center [65, 148] width 81 height 19
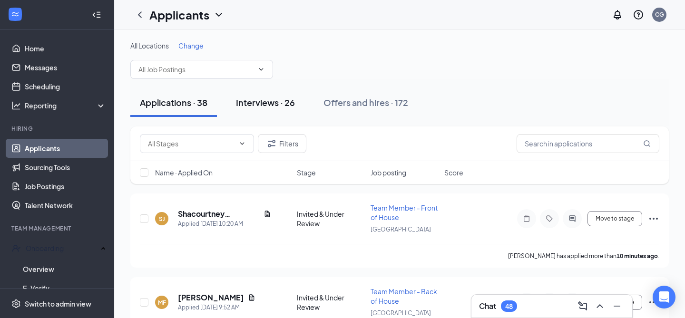
click at [286, 102] on div "Interviews · 26" at bounding box center [265, 103] width 59 height 12
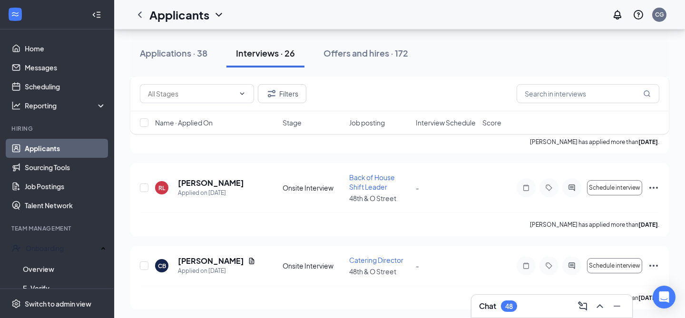
scroll to position [681, 0]
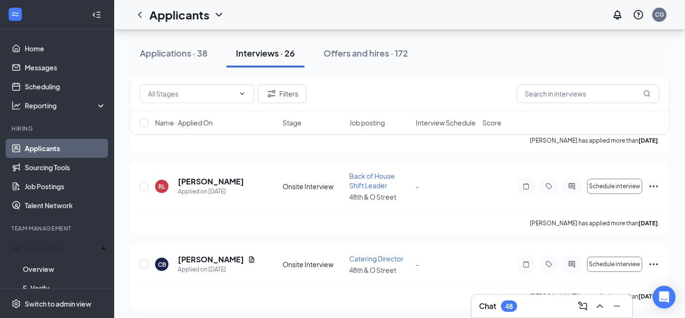
click at [443, 123] on span "Interview Schedule" at bounding box center [446, 123] width 60 height 10
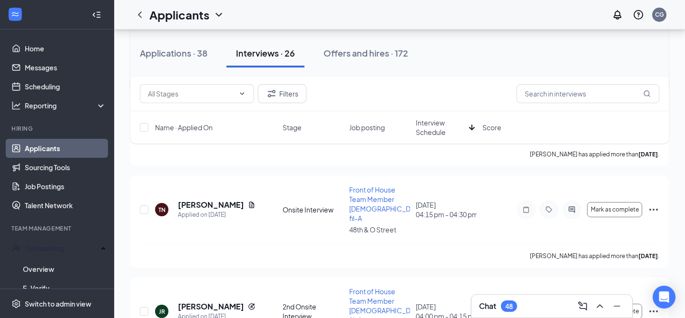
scroll to position [459, 0]
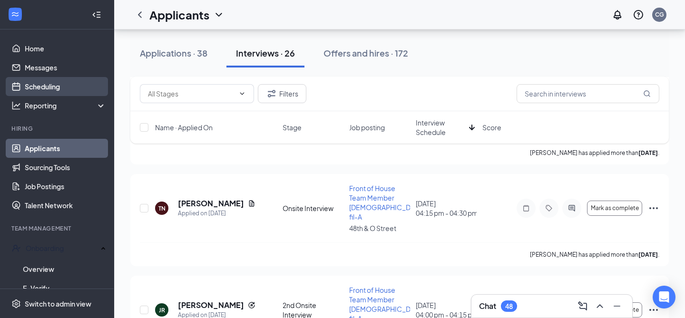
click at [63, 78] on link "Scheduling" at bounding box center [65, 86] width 81 height 19
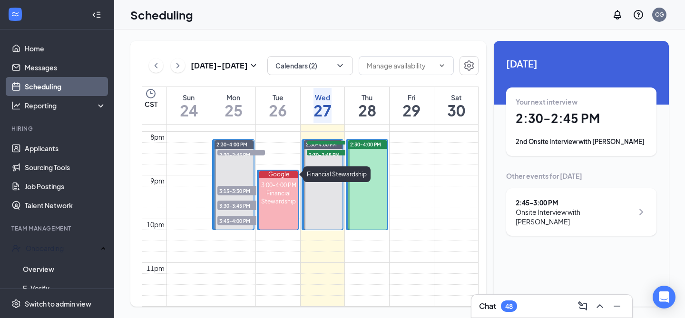
scroll to position [885, 0]
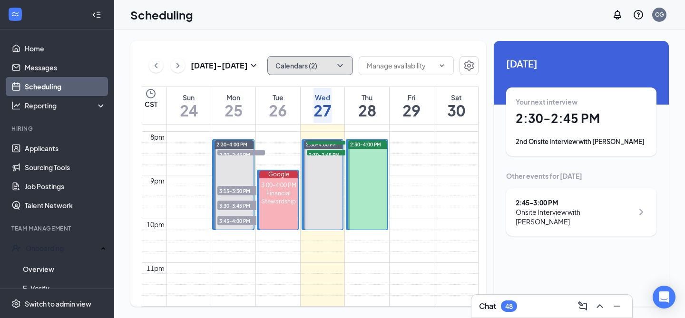
click at [342, 72] on button "Calendars (2)" at bounding box center [310, 65] width 86 height 19
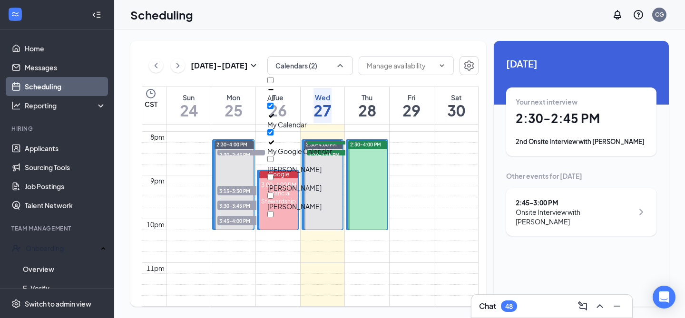
click at [331, 95] on div "All" at bounding box center [310, 90] width 86 height 26
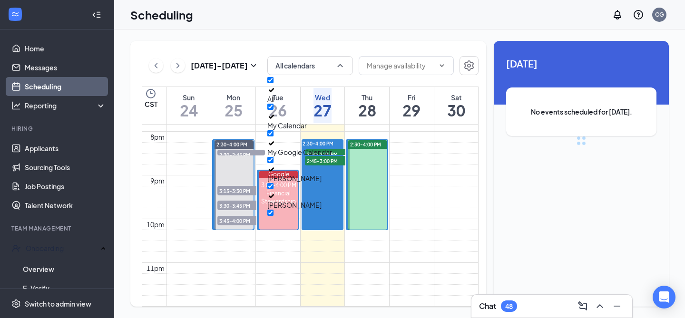
checkbox input "true"
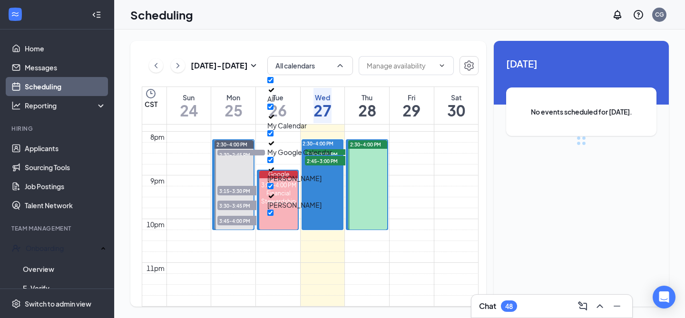
checkbox input "true"
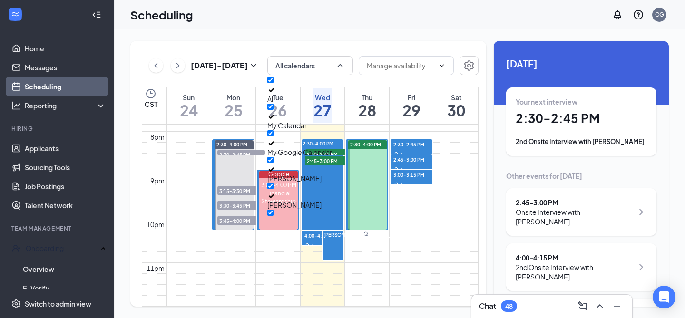
click at [496, 208] on div "[DATE] Your next interview 2:30 - 2:45 PM 2nd Onsite Interview with [PERSON_NAM…" at bounding box center [581, 229] width 175 height 376
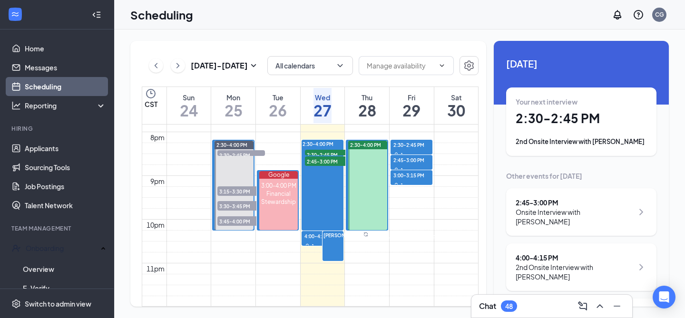
scroll to position [872, 0]
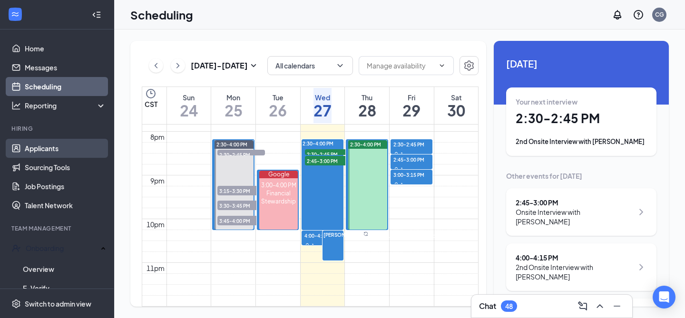
click at [73, 148] on link "Applicants" at bounding box center [65, 148] width 81 height 19
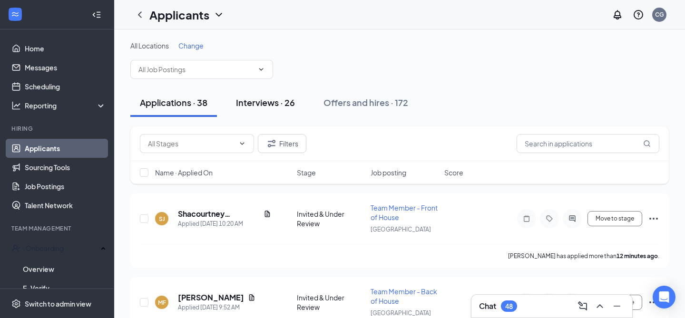
click at [285, 101] on div "Interviews · 26" at bounding box center [265, 103] width 59 height 12
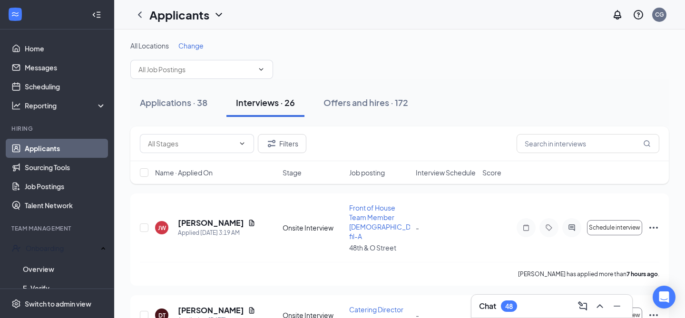
click at [450, 169] on span "Interview Schedule" at bounding box center [446, 173] width 60 height 10
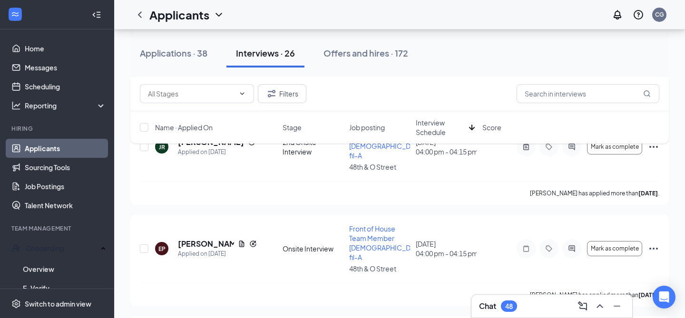
scroll to position [623, 0]
click at [193, 238] on h5 "[PERSON_NAME]" at bounding box center [206, 243] width 56 height 10
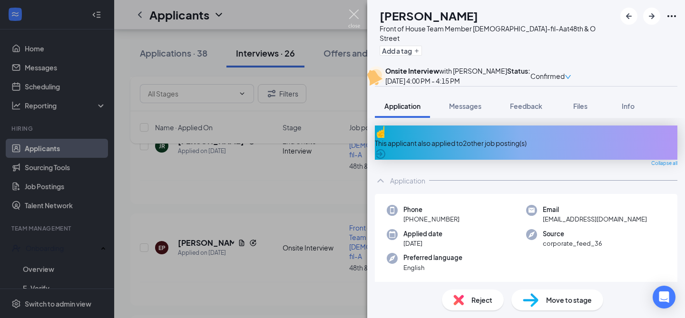
click at [355, 20] on img at bounding box center [354, 19] width 12 height 19
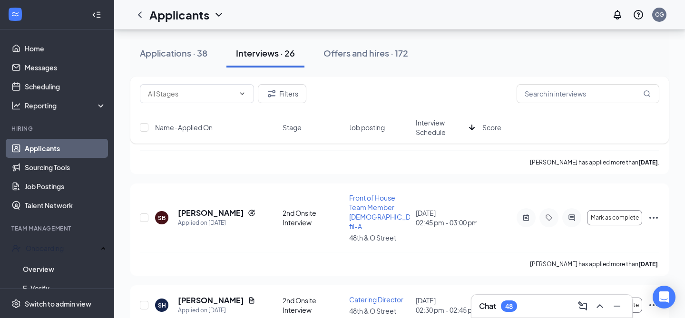
scroll to position [273, 0]
click at [203, 212] on h5 "[PERSON_NAME]" at bounding box center [211, 214] width 66 height 10
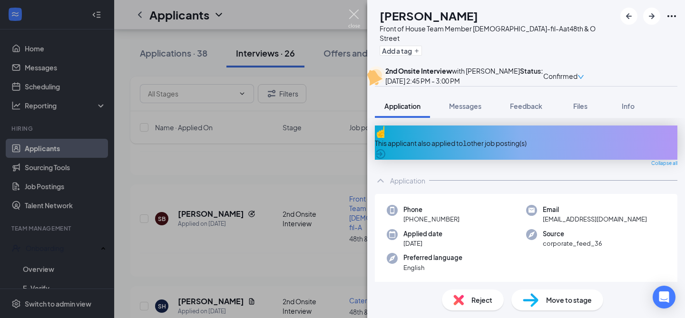
click at [353, 12] on img at bounding box center [354, 19] width 12 height 19
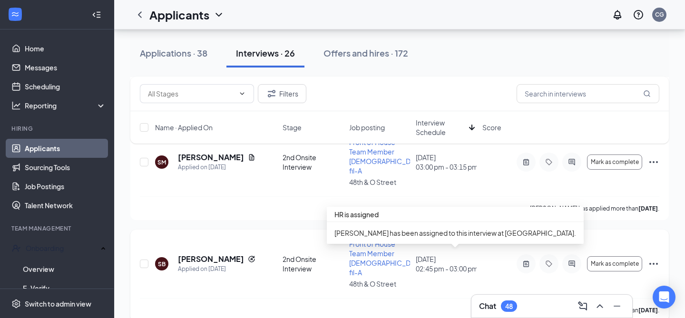
scroll to position [226, 0]
